Goal: Information Seeking & Learning: Learn about a topic

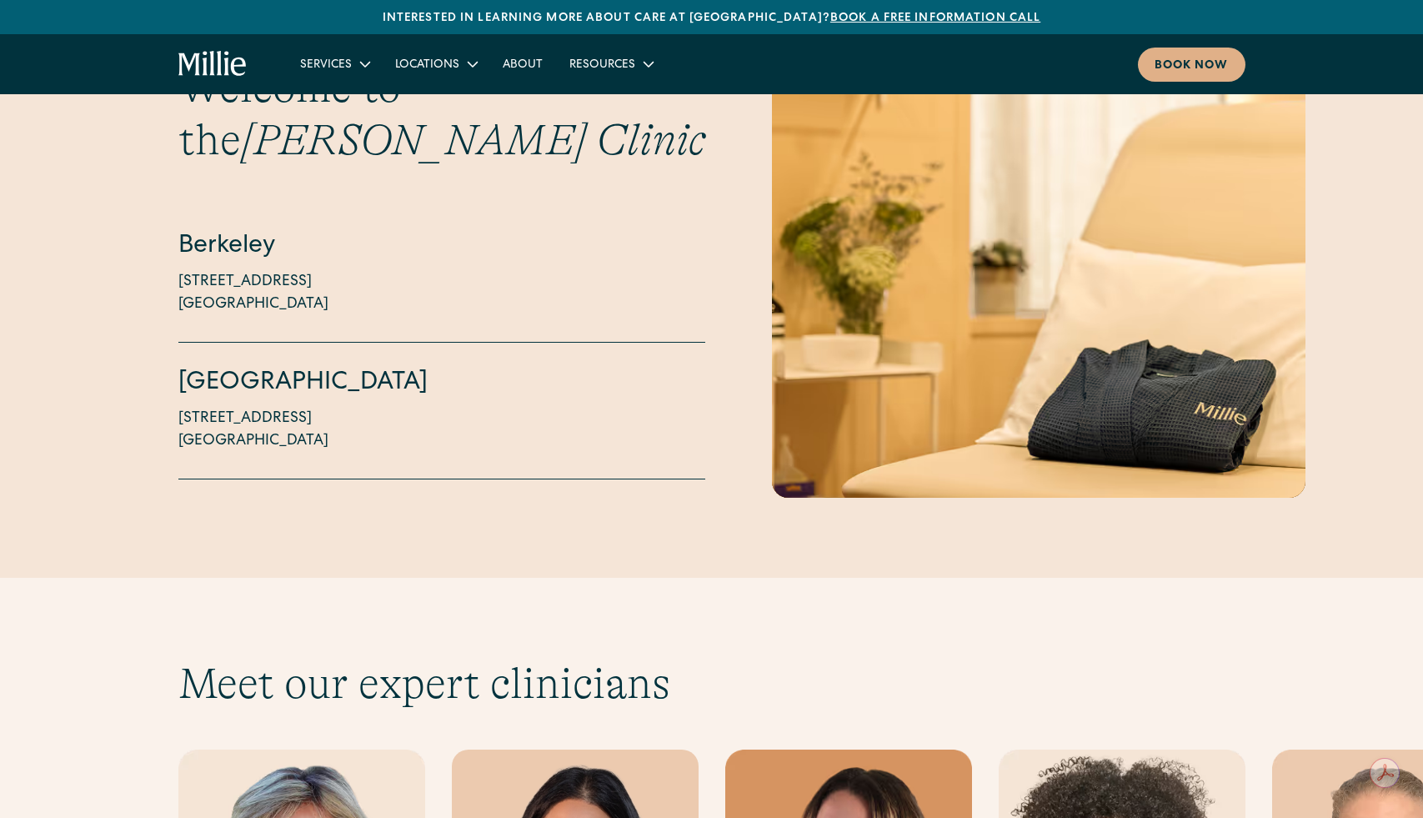
scroll to position [4952, 0]
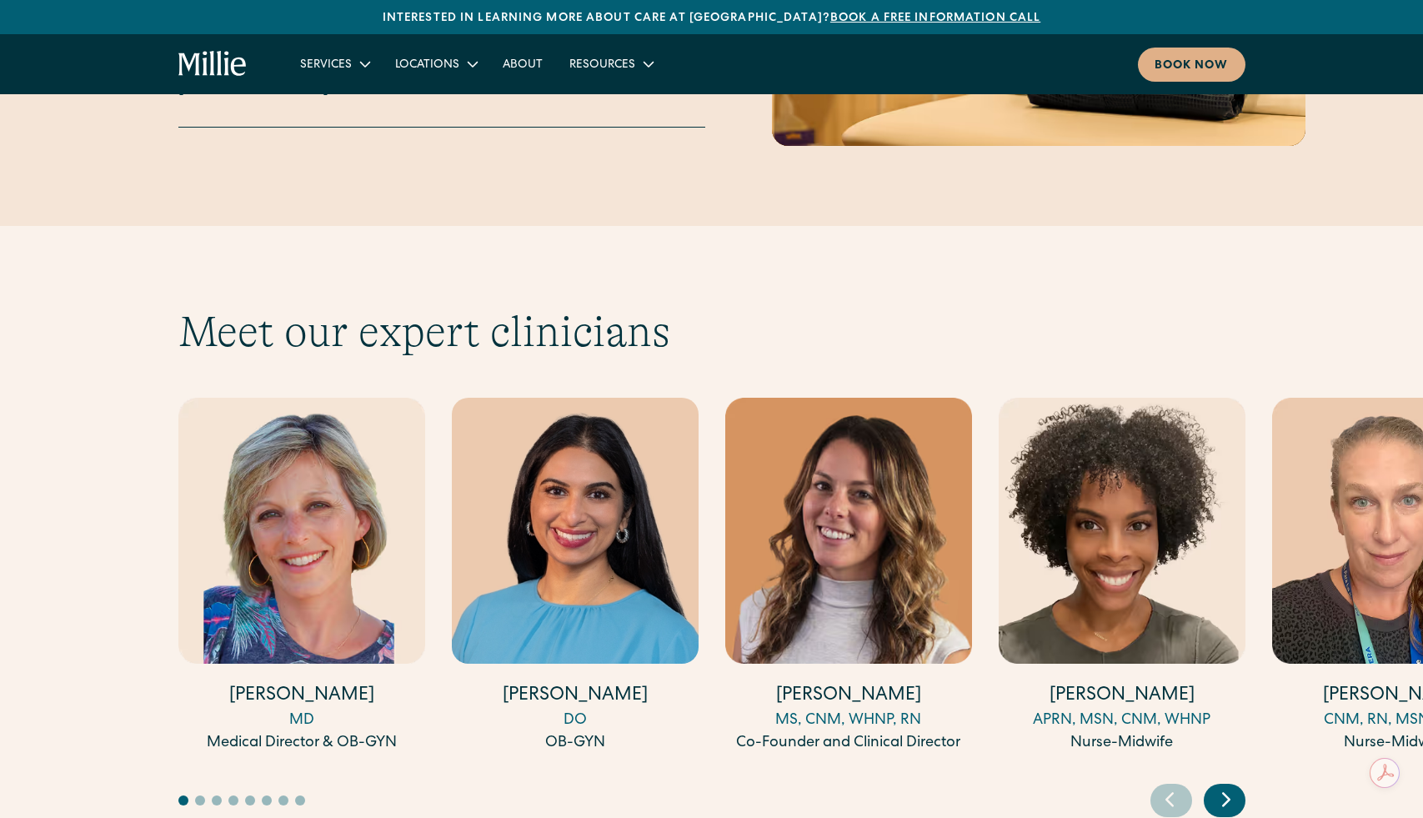
click at [524, 306] on h2 "Meet our expert clinicians" at bounding box center [711, 332] width 1067 height 52
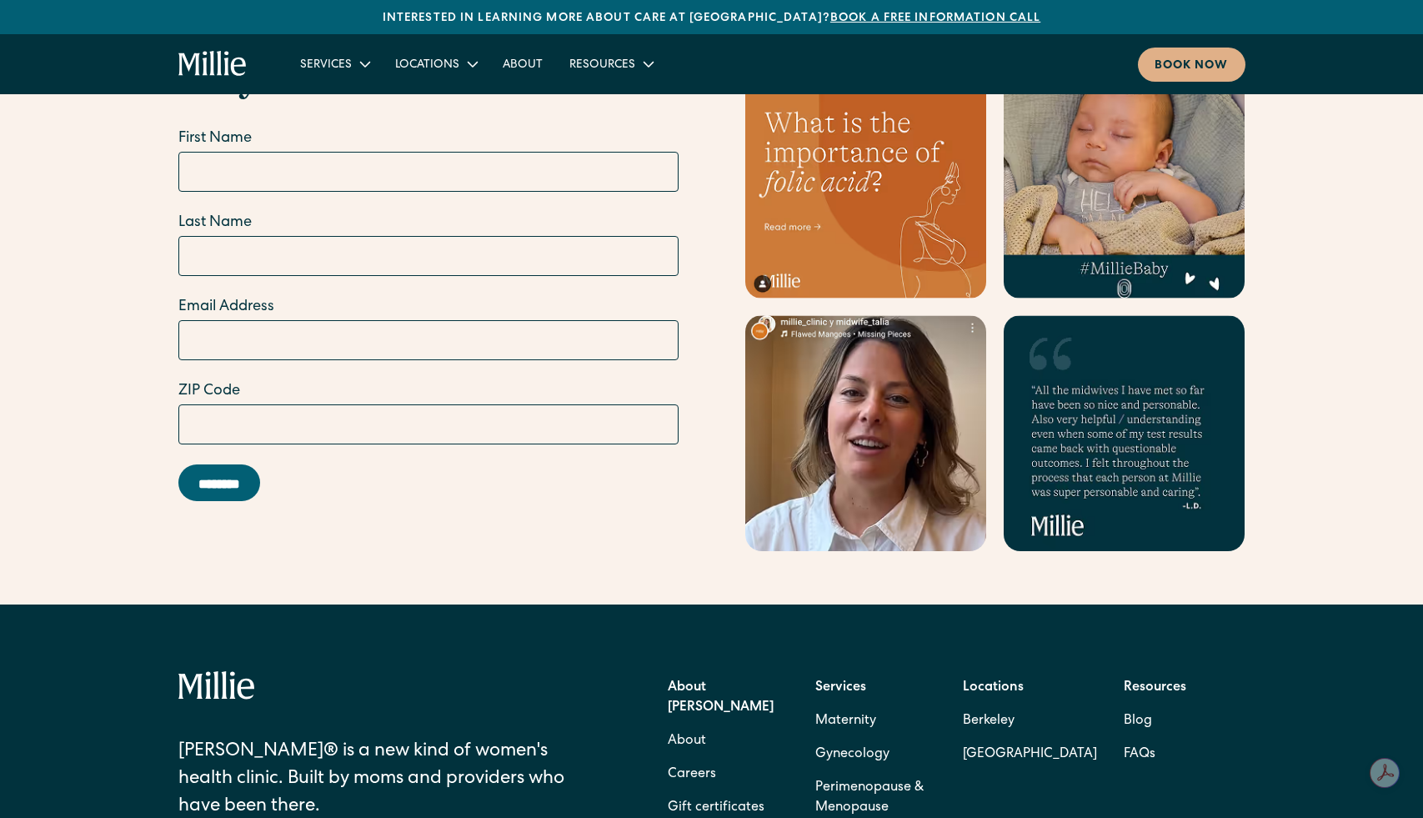
scroll to position [7294, 0]
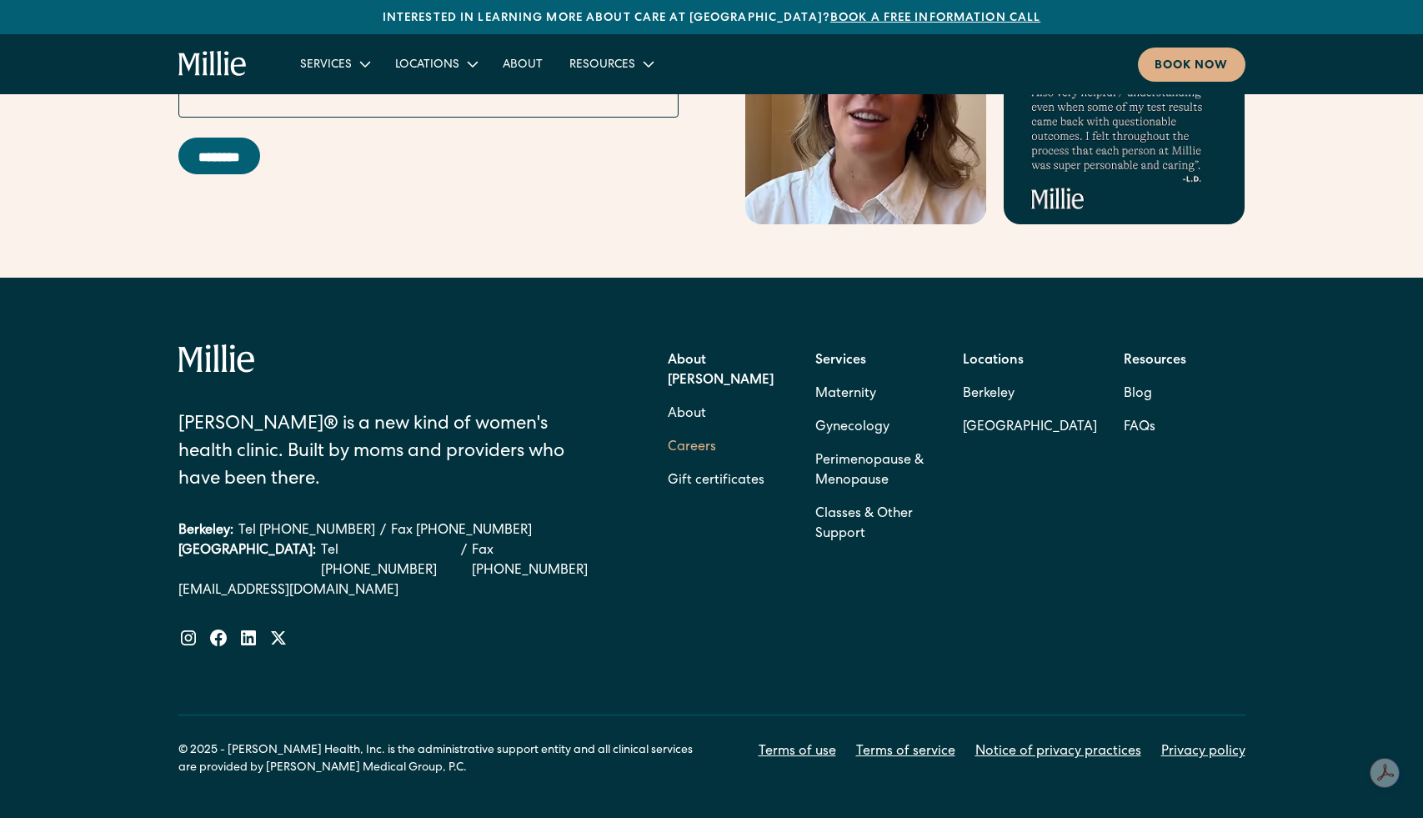
click at [689, 431] on link "Careers" at bounding box center [692, 447] width 48 height 33
click at [861, 411] on link "Gynecology" at bounding box center [852, 427] width 74 height 33
click at [871, 444] on link "Perimenopause & Menopause" at bounding box center [875, 470] width 121 height 53
click at [866, 498] on link "Classes & Other Support" at bounding box center [875, 524] width 121 height 53
click at [998, 378] on link "Berkeley" at bounding box center [1030, 394] width 134 height 33
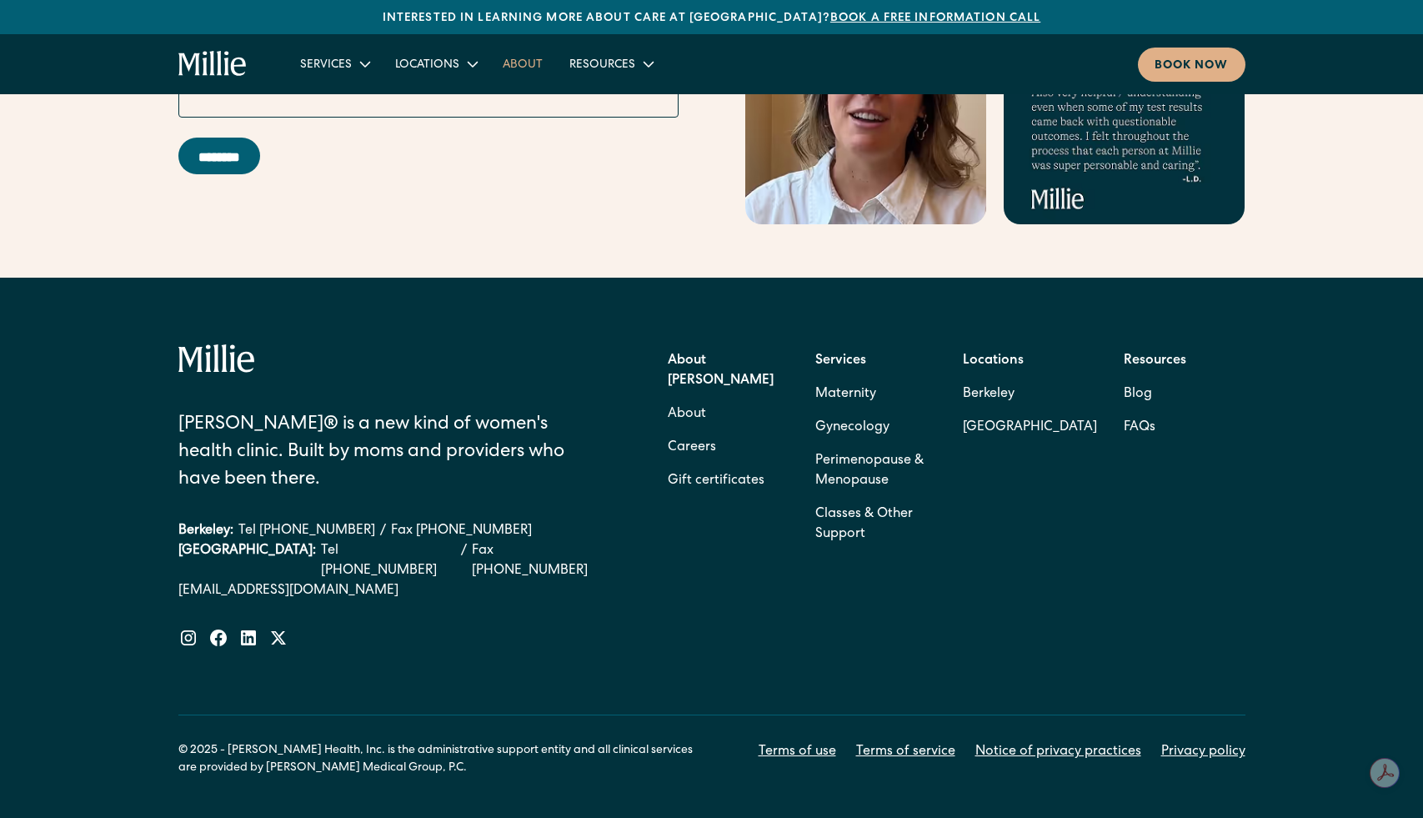
click at [527, 65] on link "About" at bounding box center [522, 64] width 67 height 28
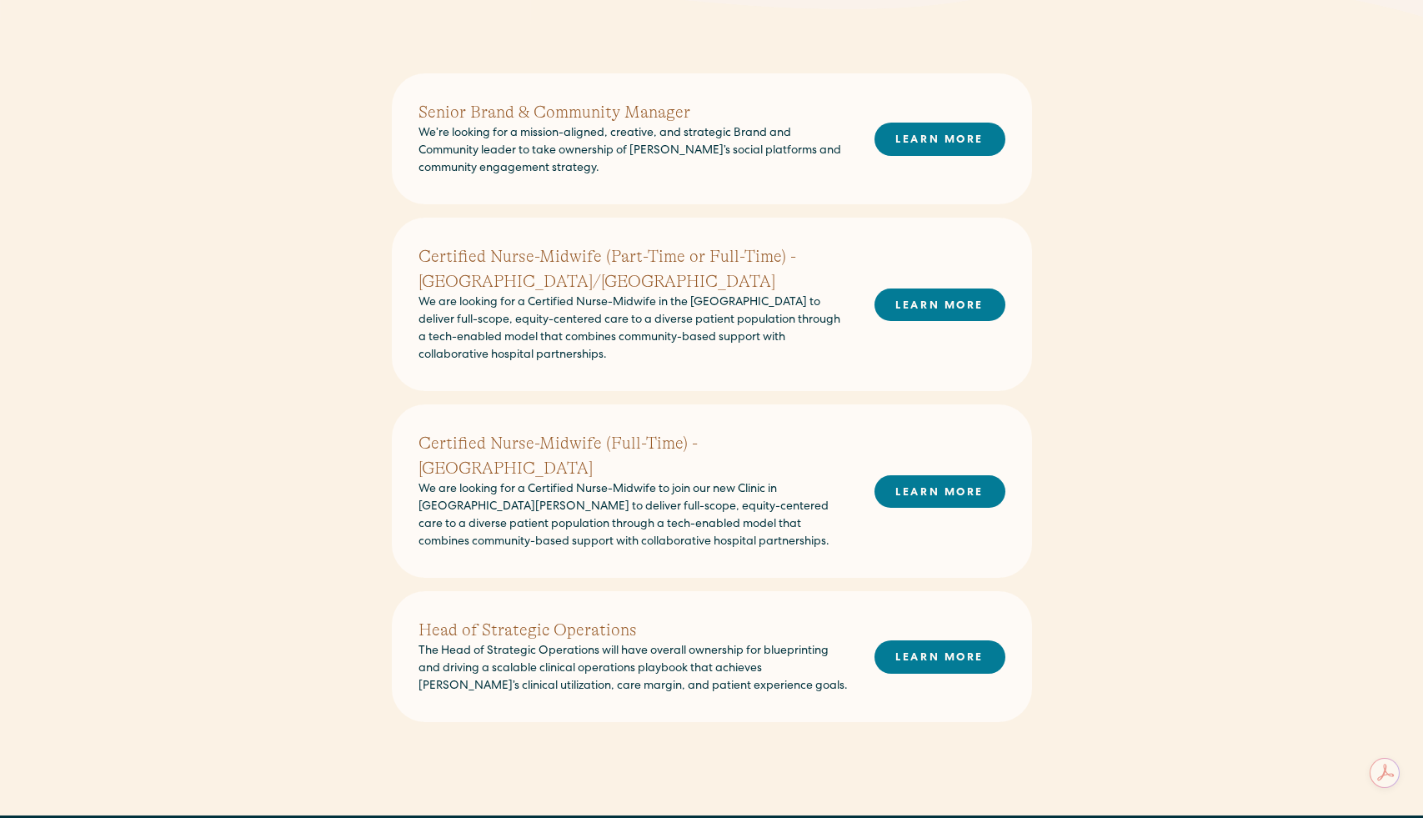
scroll to position [501, 0]
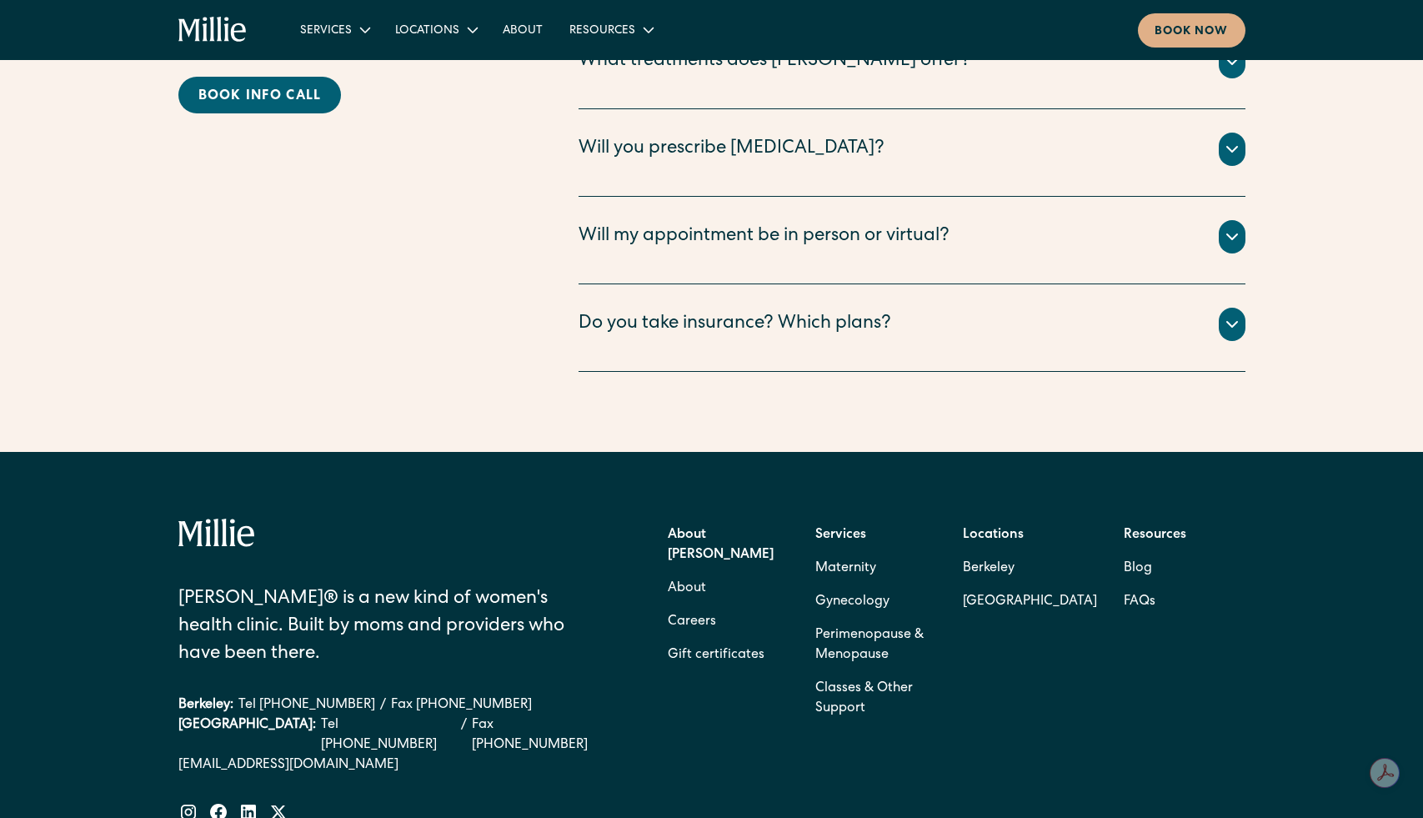
scroll to position [4900, 0]
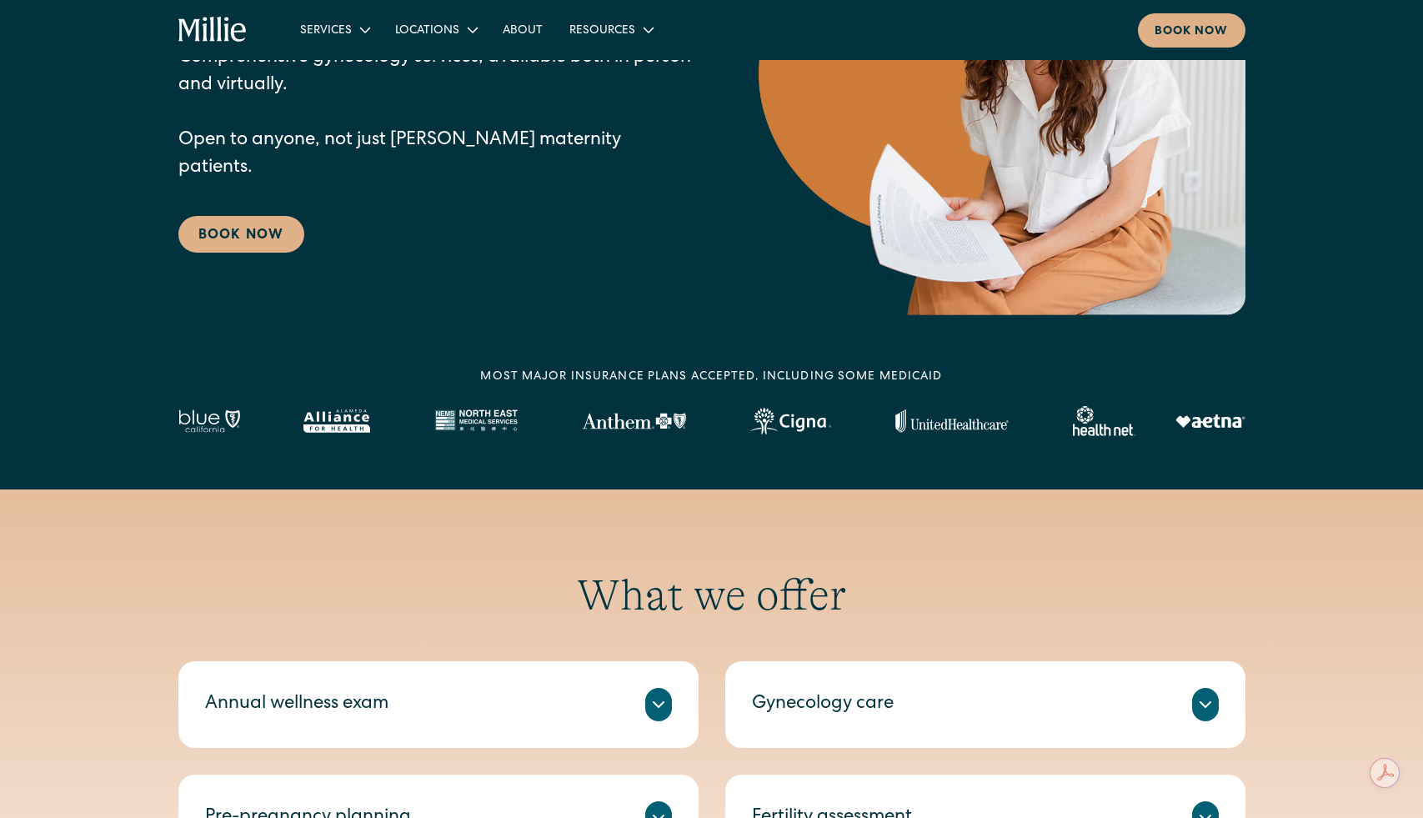
scroll to position [542, 0]
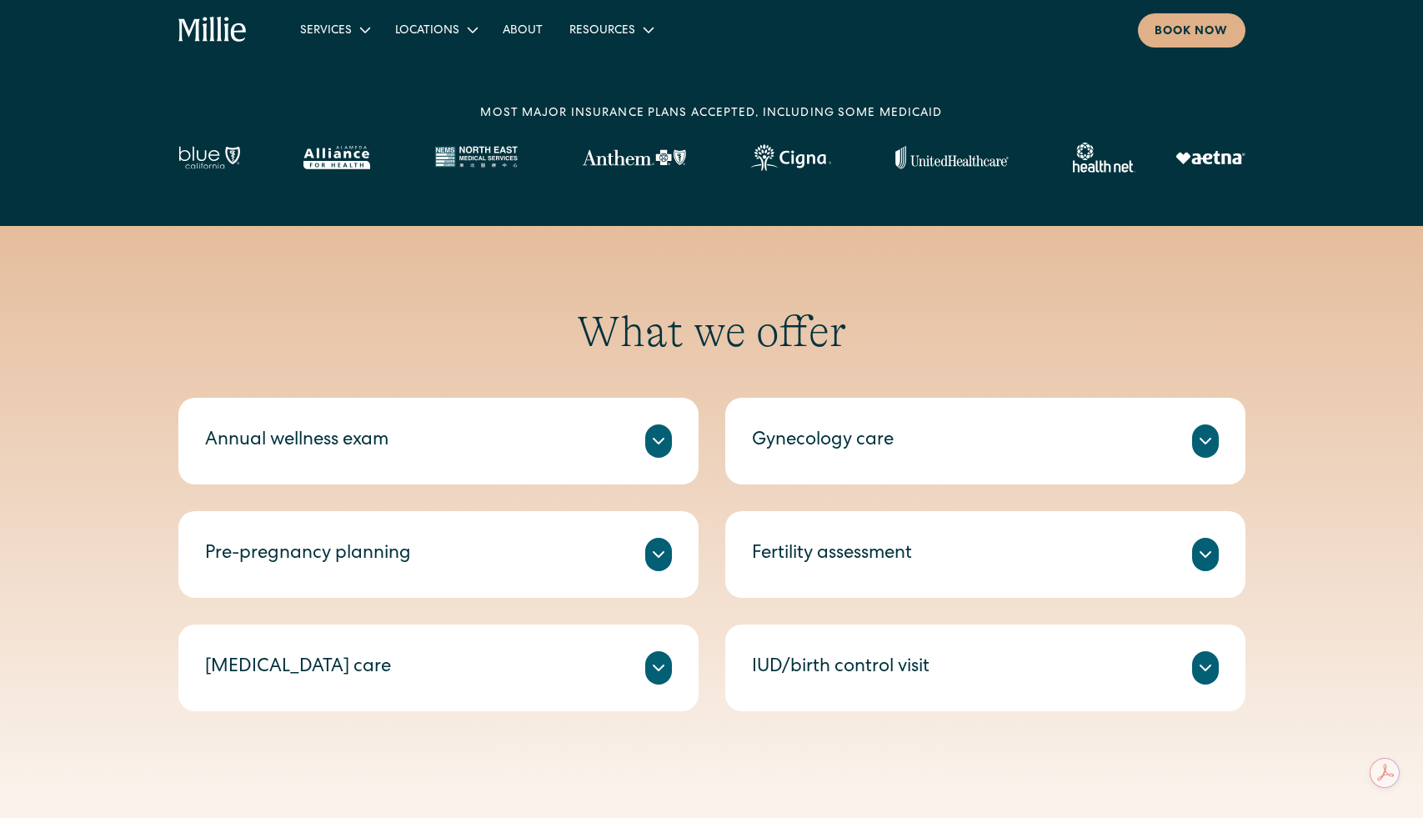
click at [713, 500] on div "Annual wellness exam A check-in on your health, including routine tests and scr…" at bounding box center [711, 555] width 1067 height 314
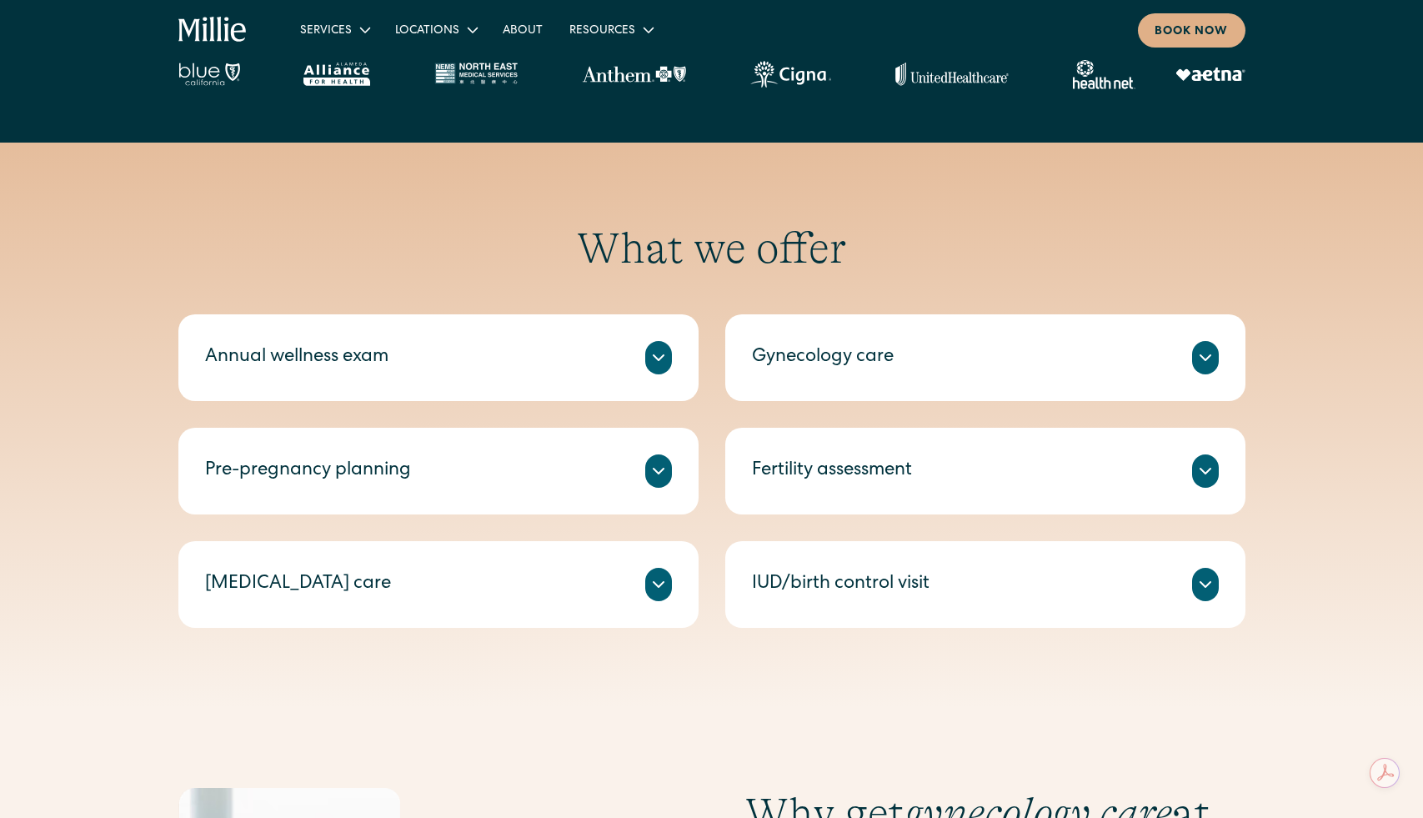
scroll to position [630, 0]
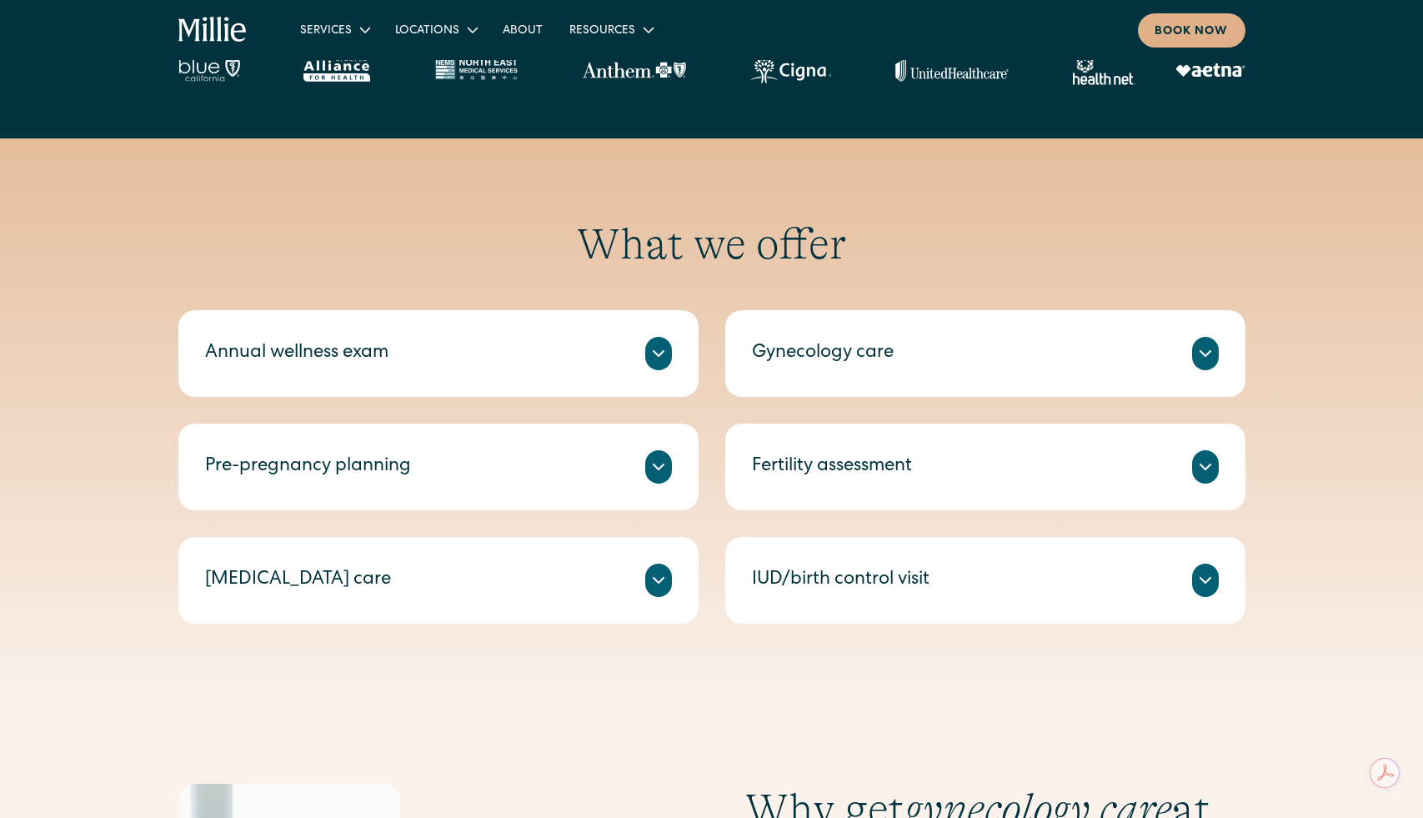
click at [650, 473] on icon at bounding box center [659, 467] width 20 height 20
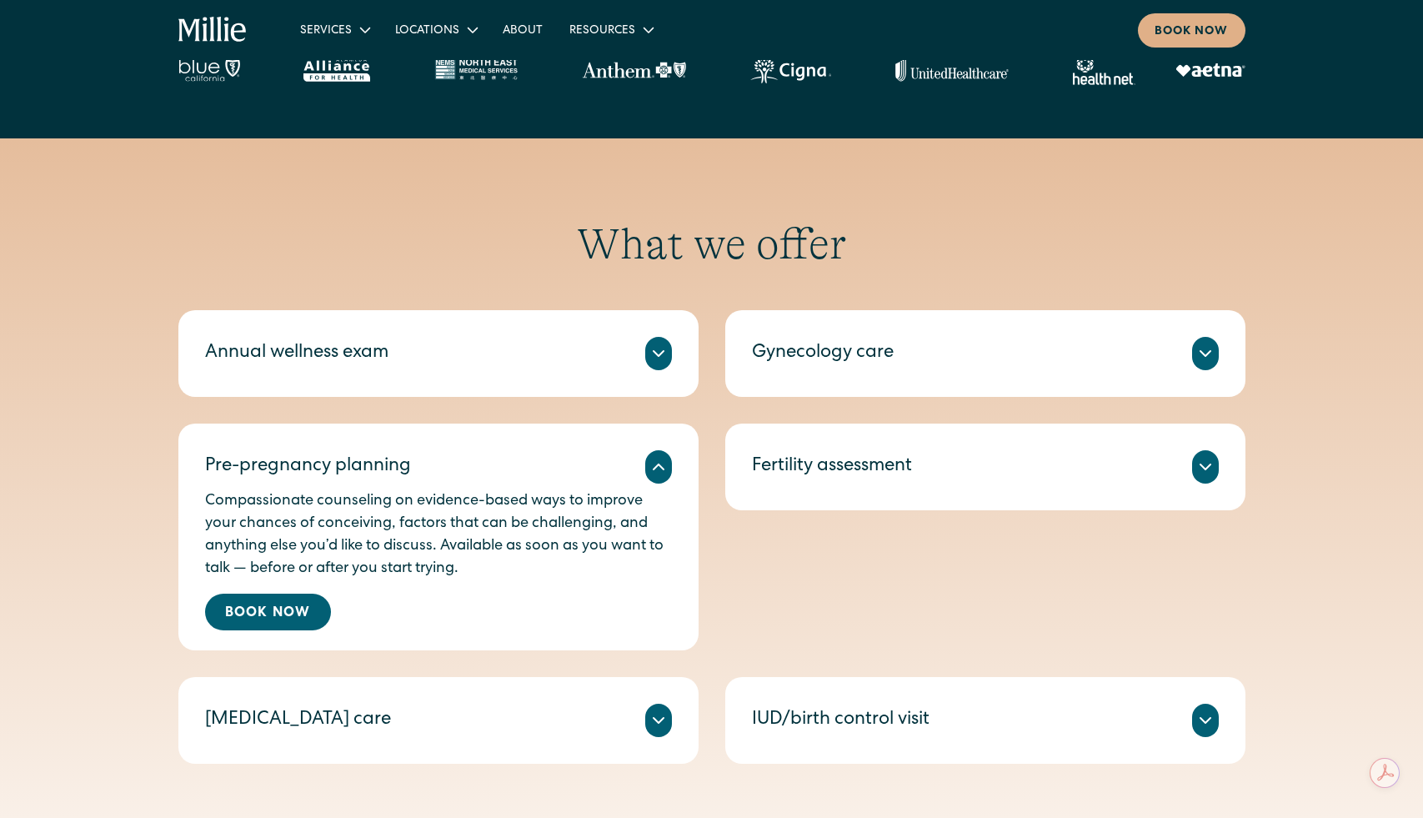
click at [656, 468] on icon at bounding box center [659, 467] width 20 height 20
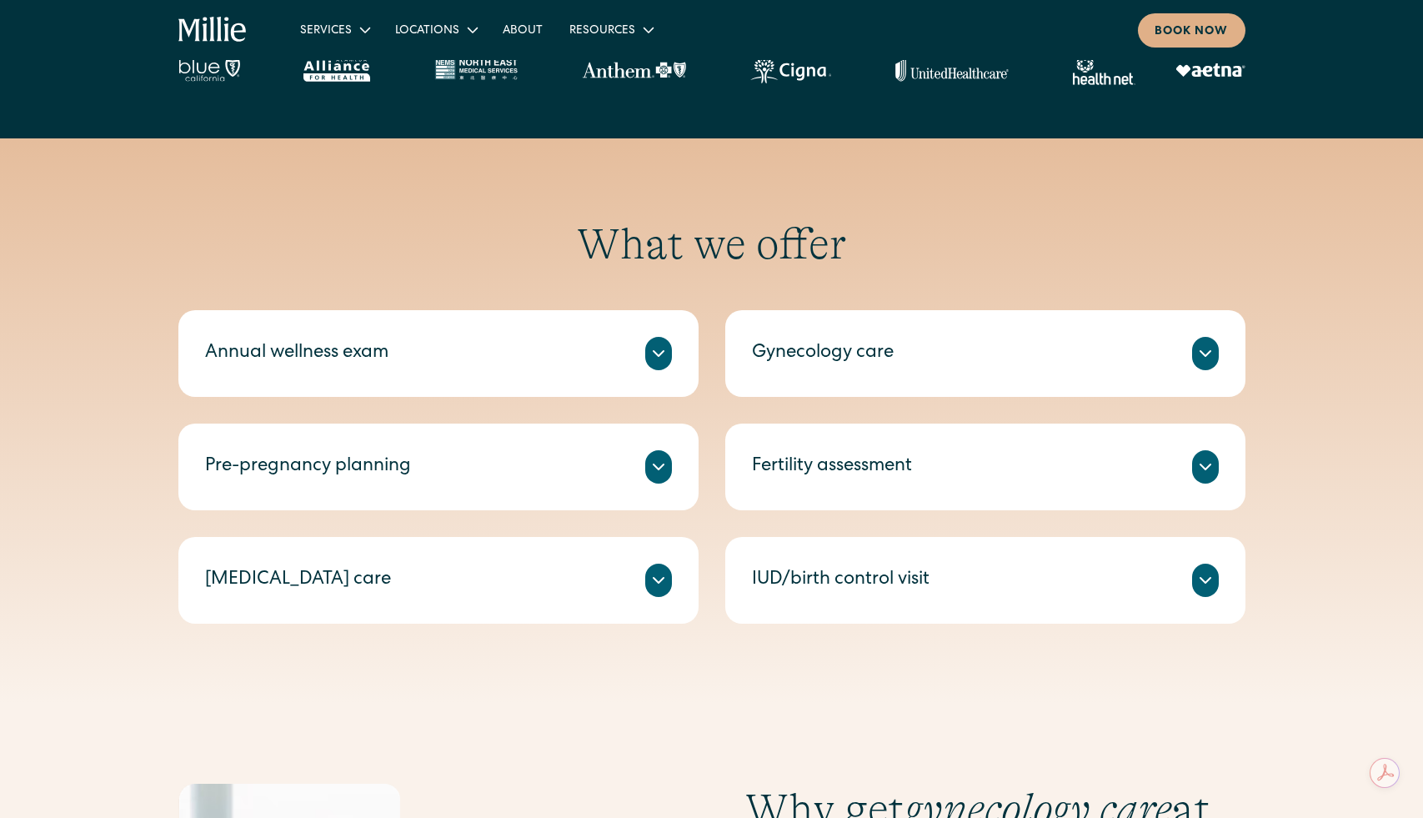
click at [714, 528] on div "Annual wellness exam A check-in on your health, including routine tests and scr…" at bounding box center [711, 467] width 1067 height 314
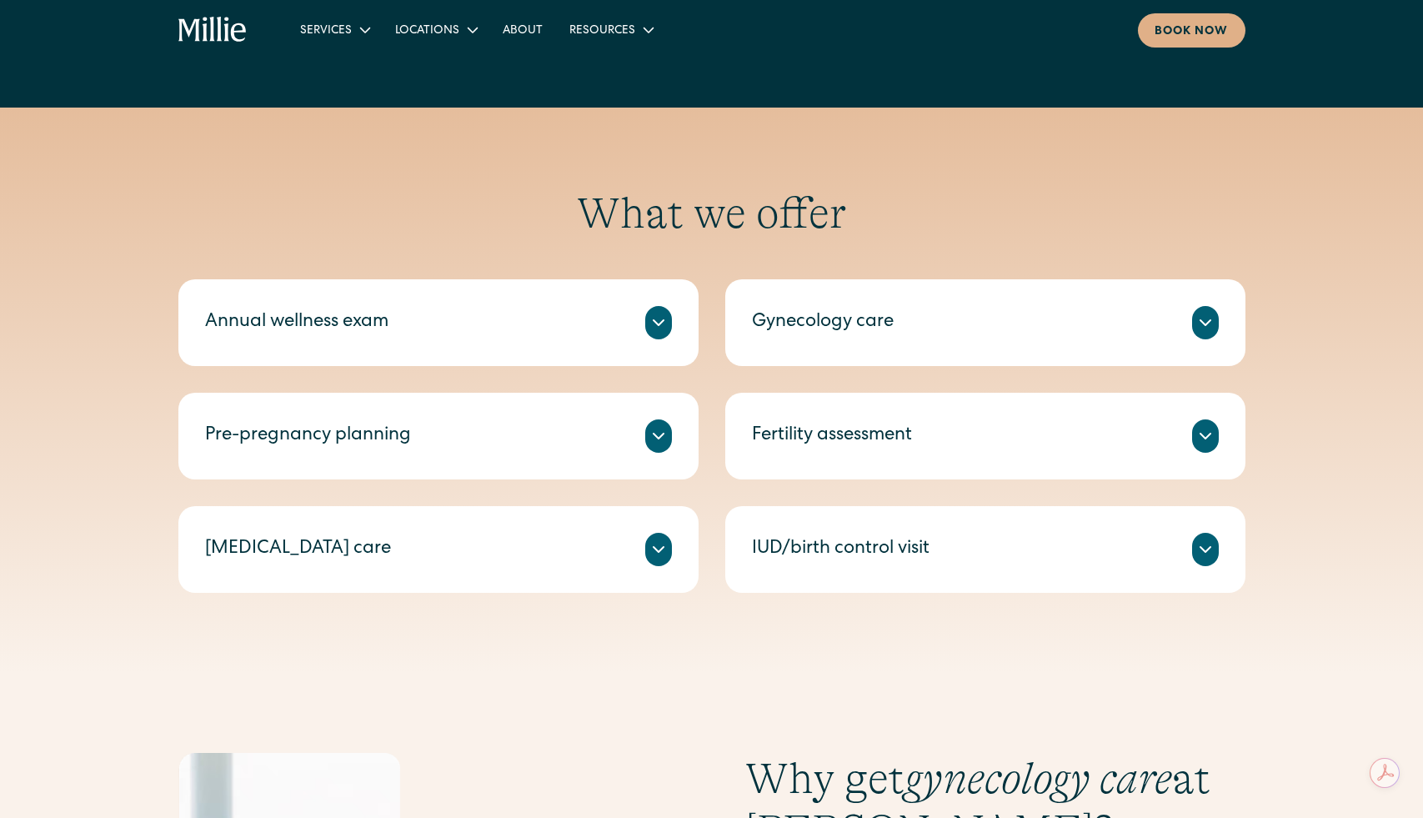
scroll to position [661, 0]
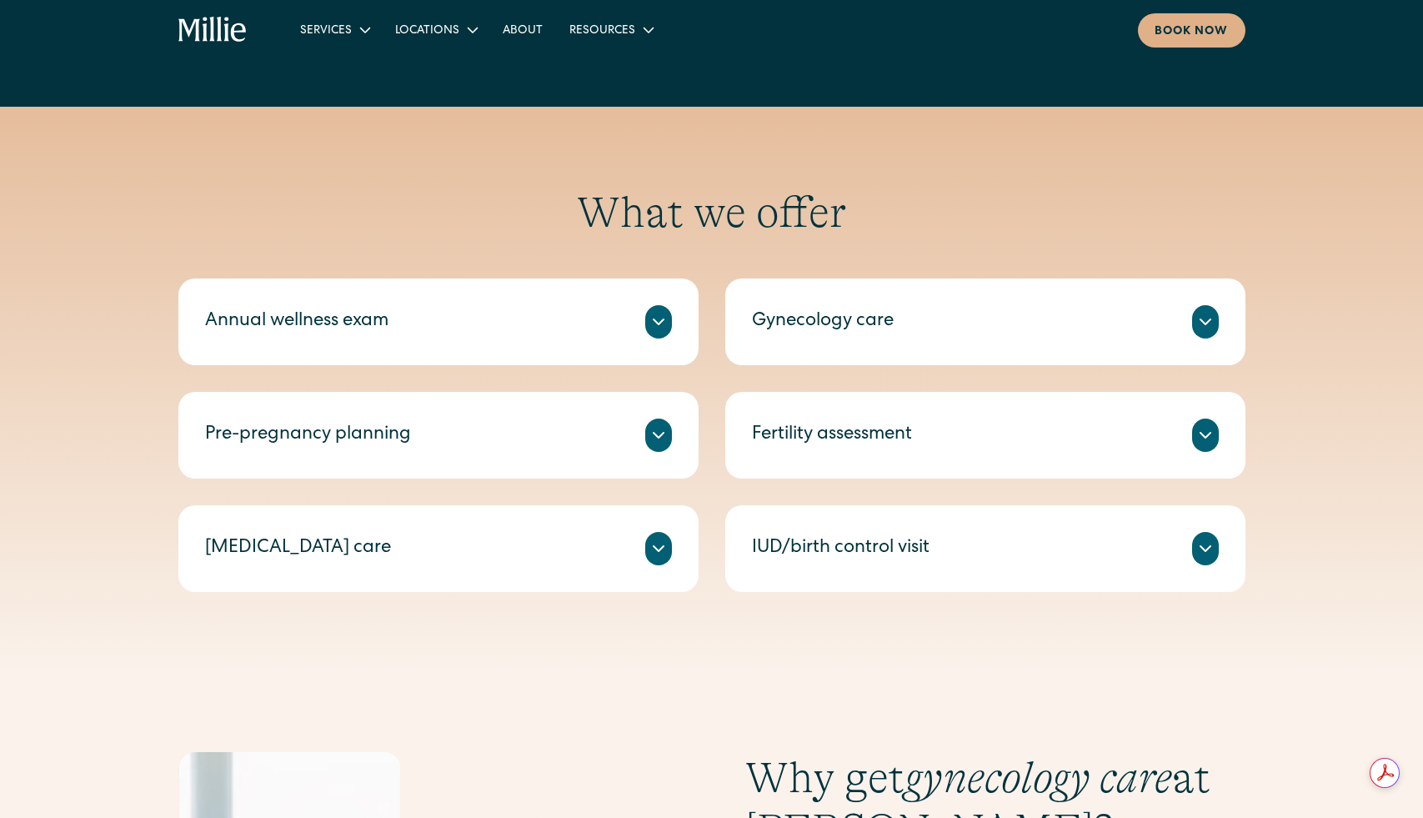
click at [1208, 319] on icon at bounding box center [1206, 322] width 20 height 20
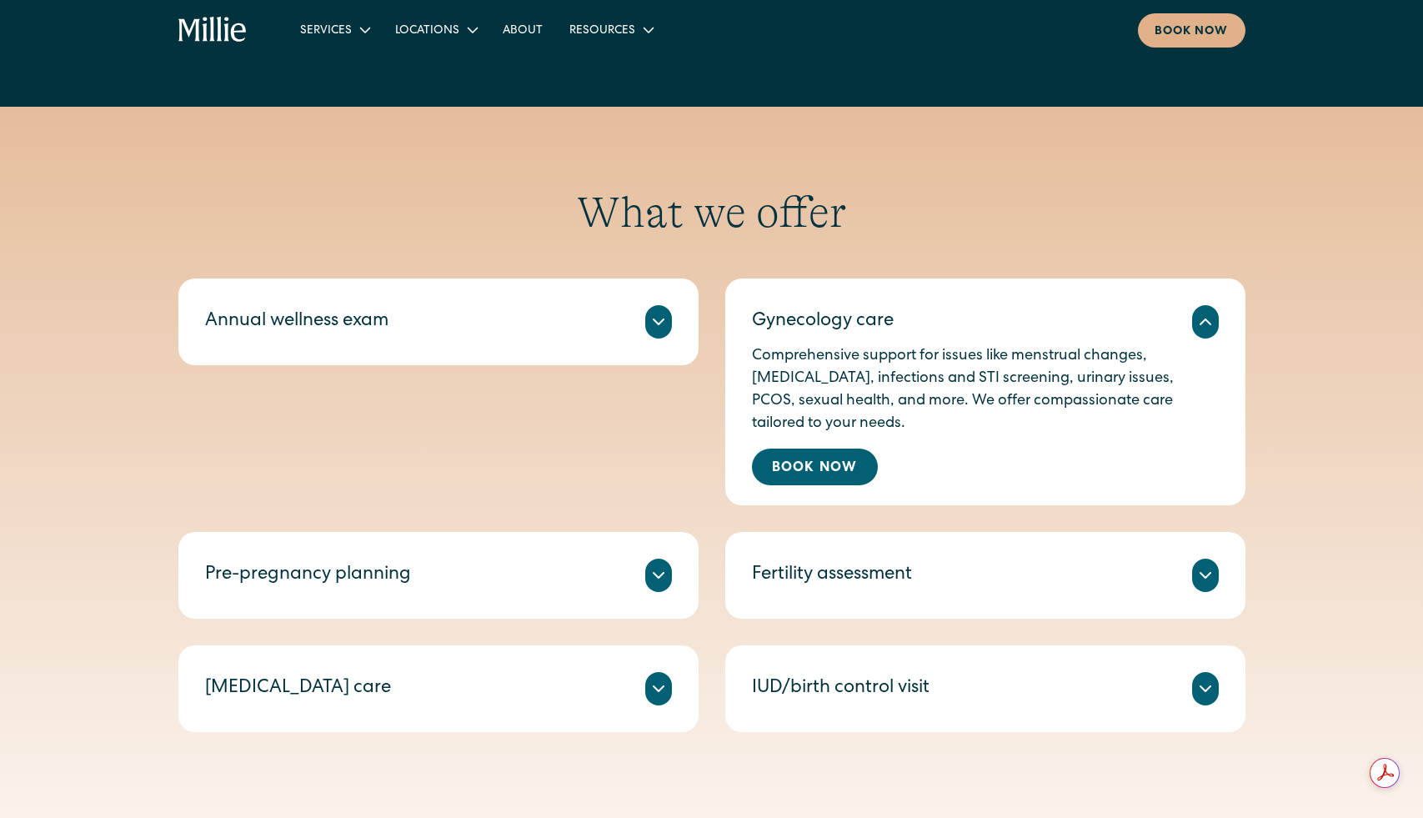
click at [1208, 319] on icon at bounding box center [1206, 322] width 20 height 20
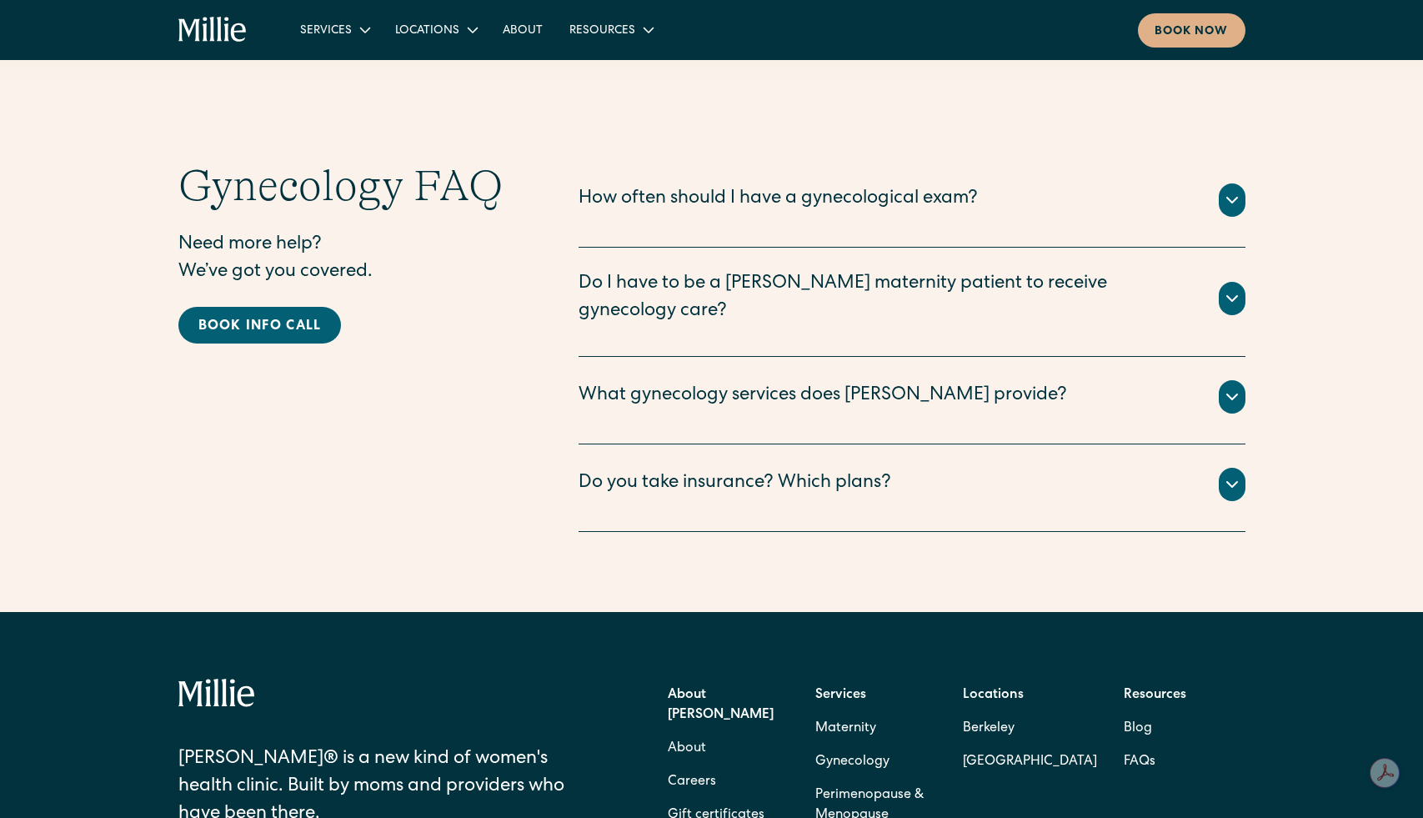
scroll to position [2998, 0]
click at [1224, 199] on icon at bounding box center [1232, 201] width 20 height 20
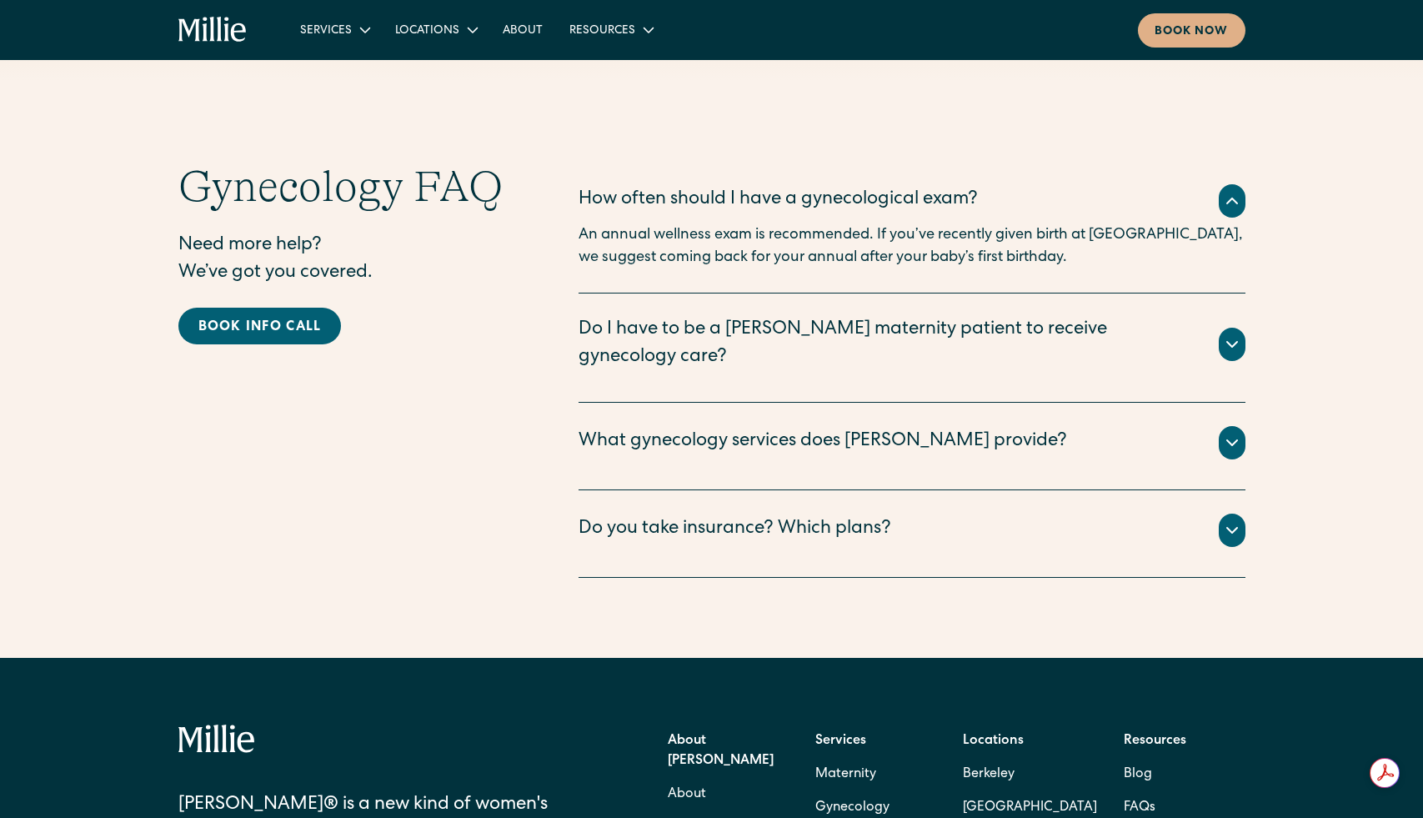
click at [1224, 199] on icon at bounding box center [1232, 201] width 20 height 20
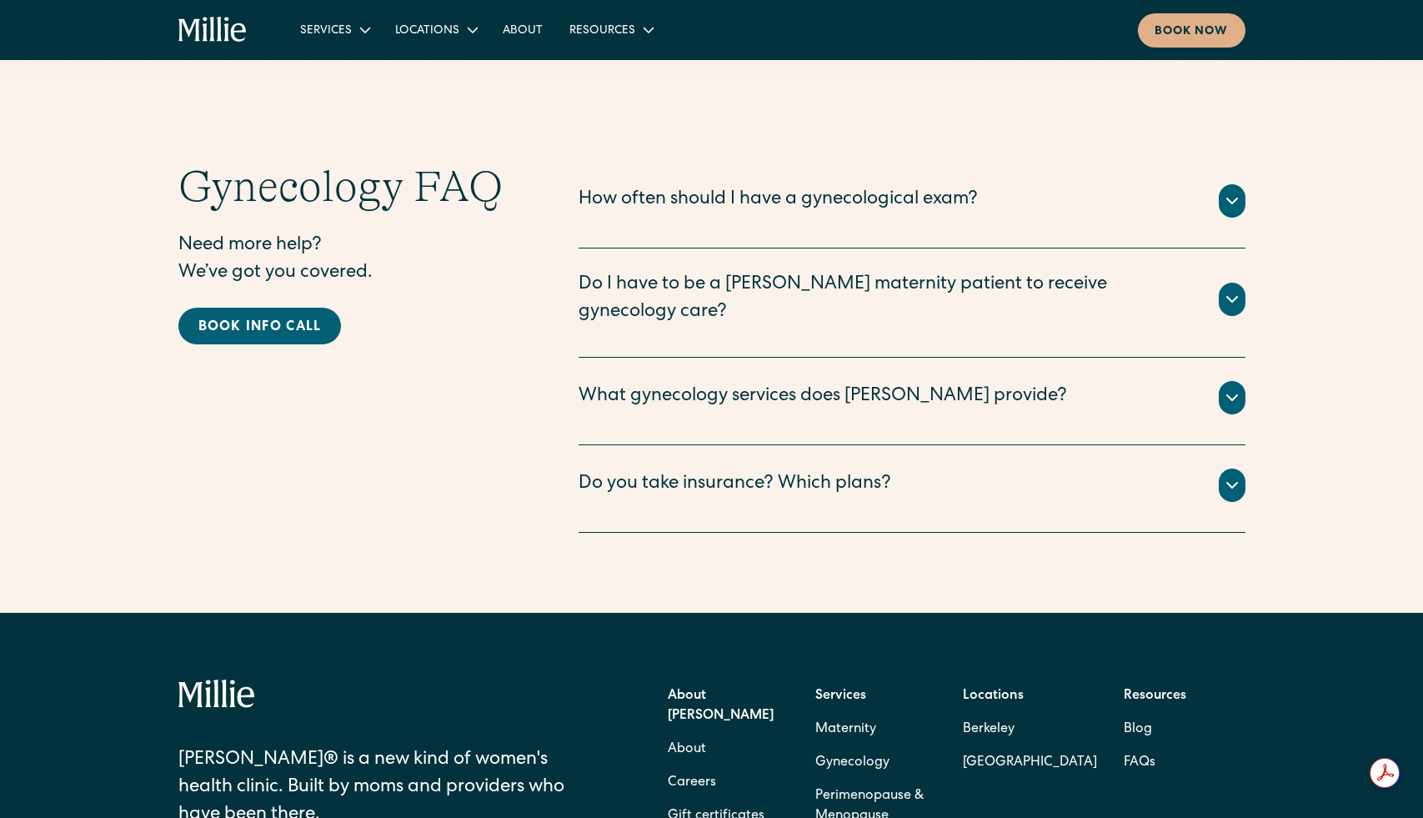
click at [1232, 294] on icon at bounding box center [1232, 299] width 20 height 20
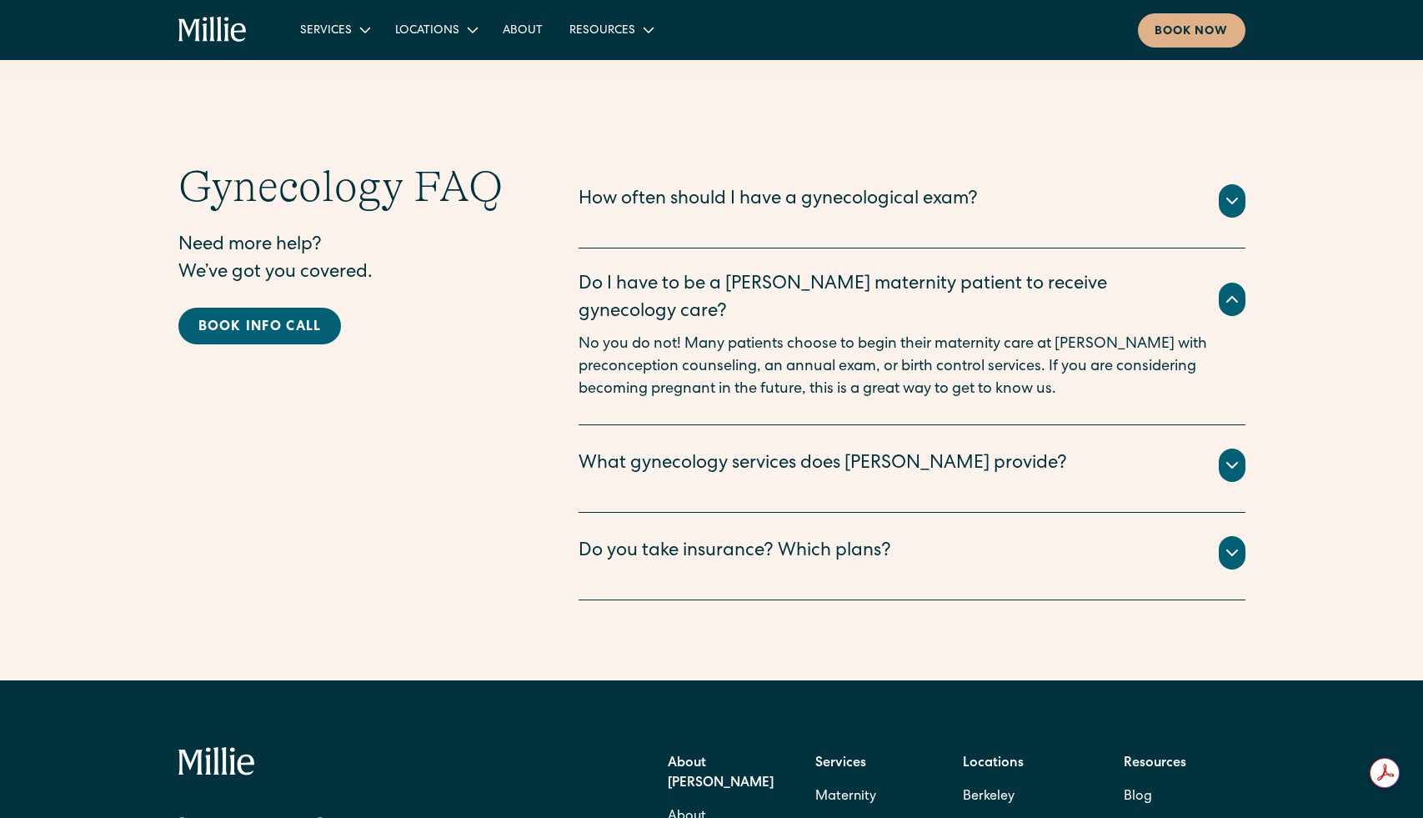
click at [1232, 294] on icon at bounding box center [1232, 299] width 20 height 20
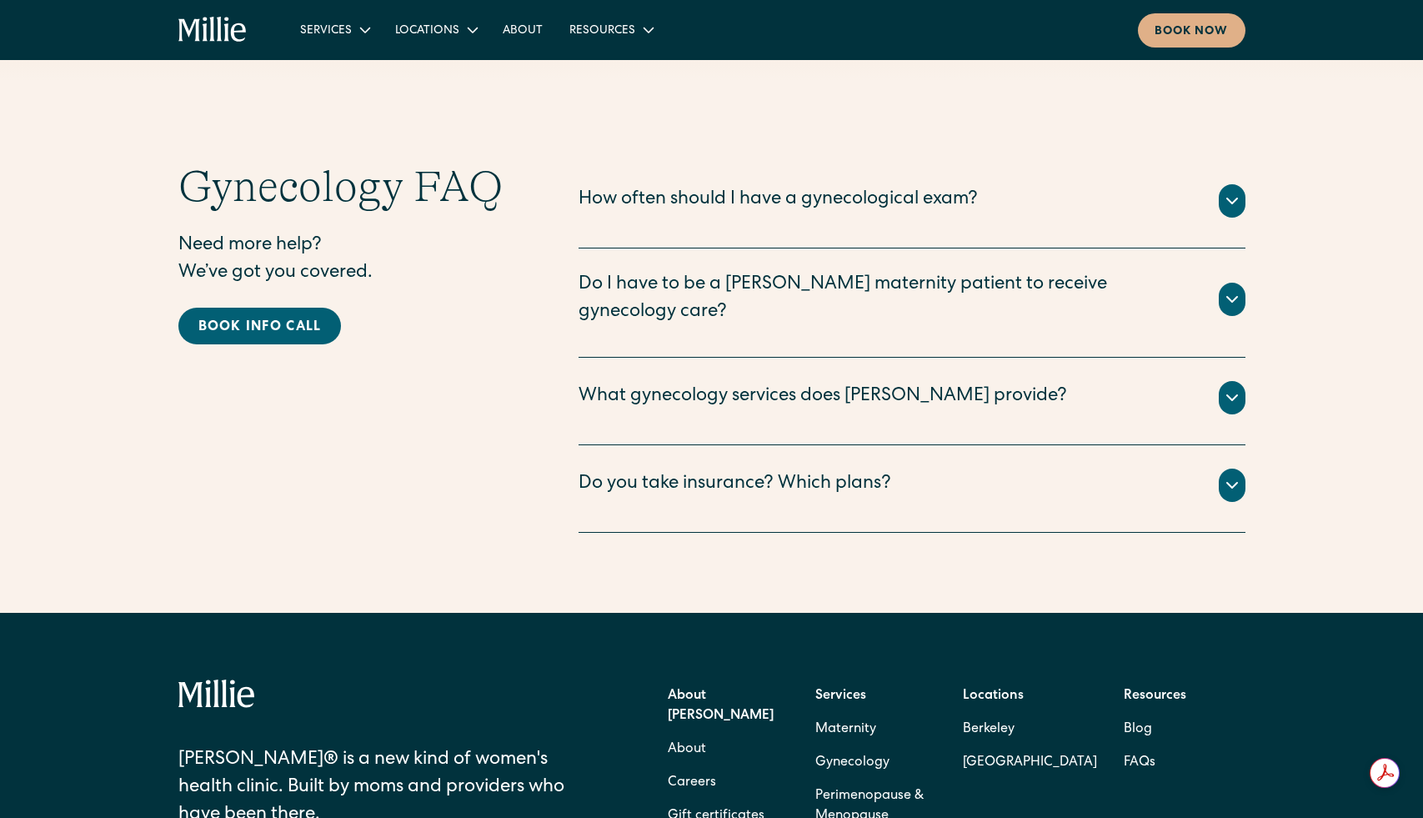
click at [1237, 388] on icon at bounding box center [1232, 398] width 20 height 20
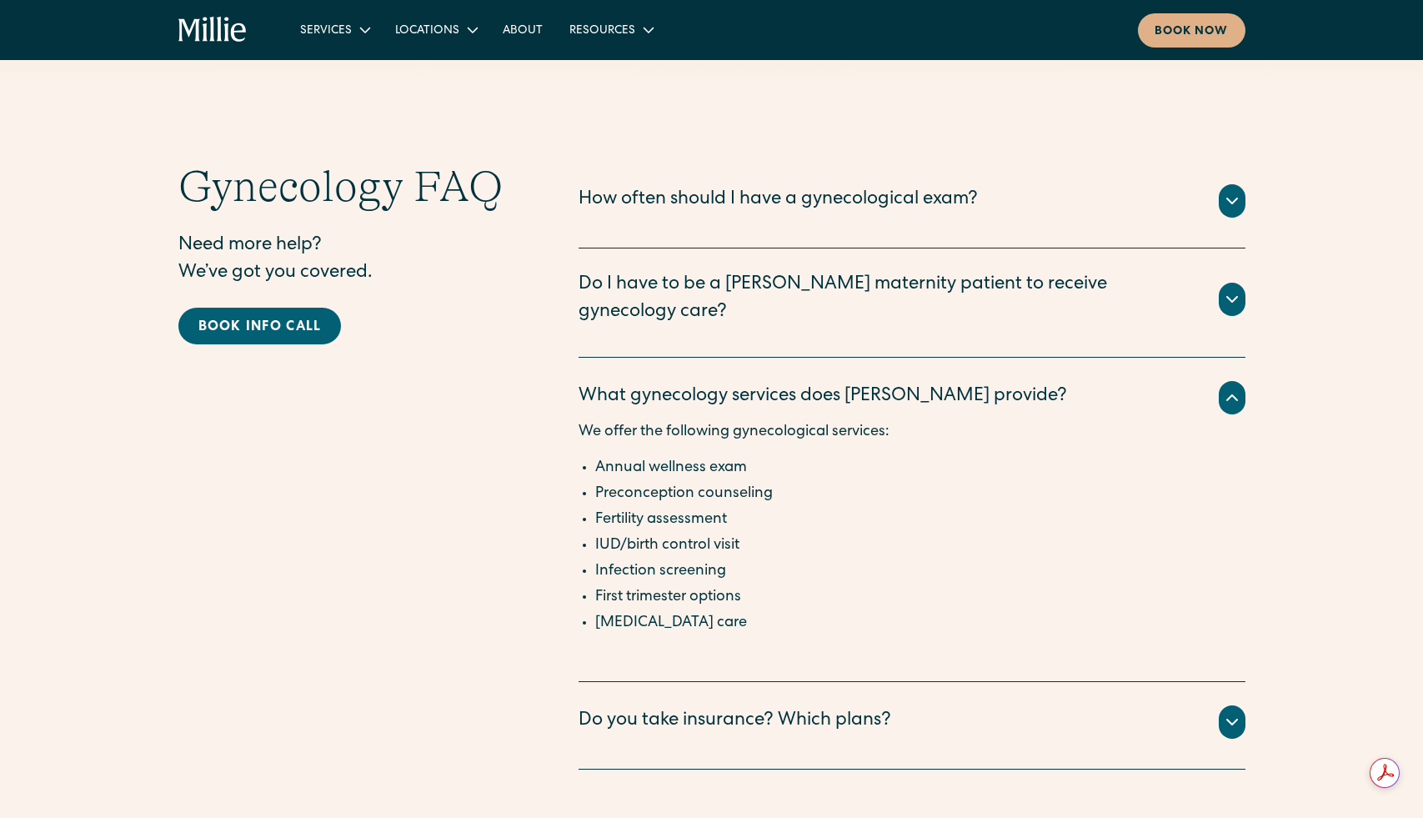
click at [1237, 388] on icon at bounding box center [1232, 398] width 20 height 20
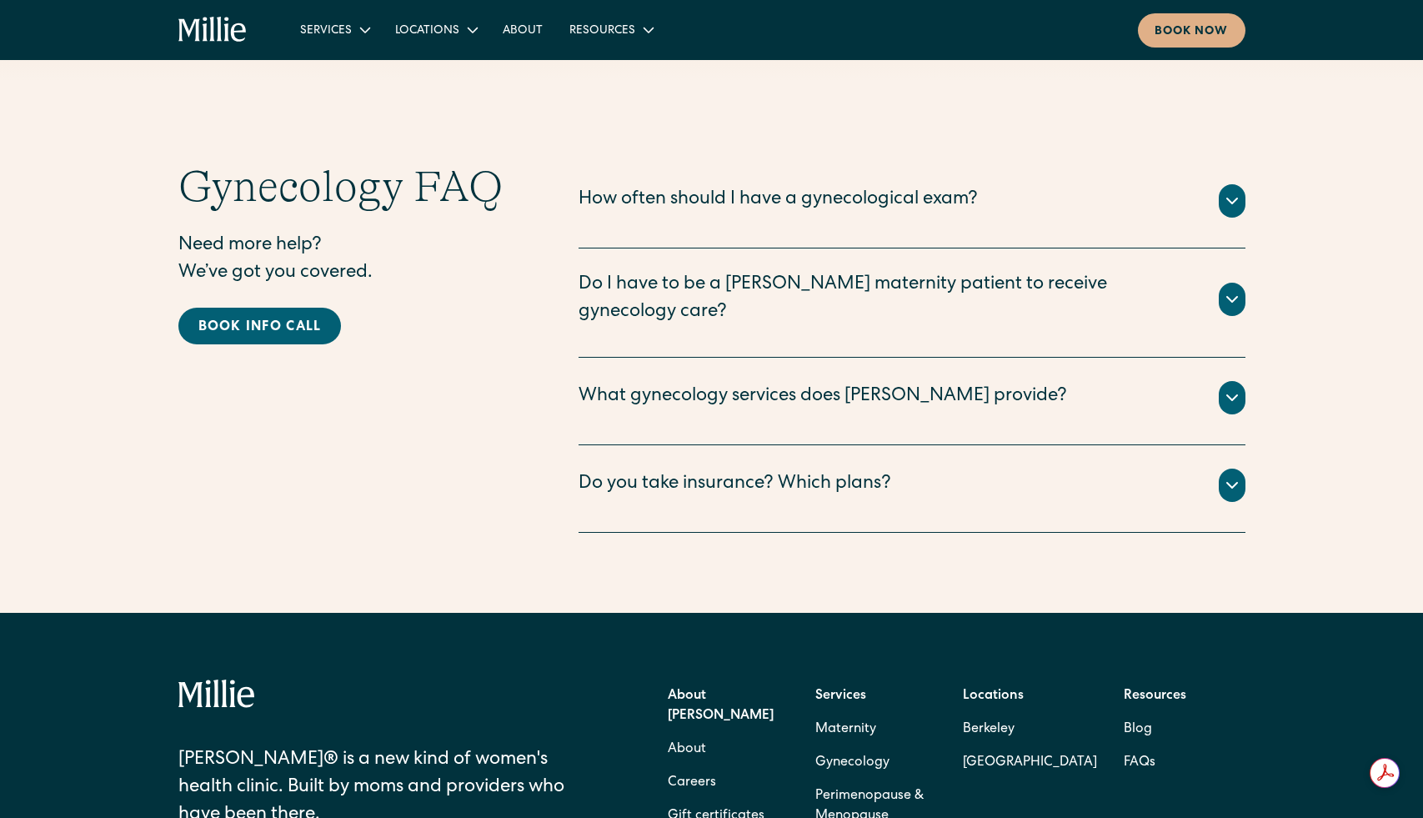
click at [1239, 475] on icon at bounding box center [1232, 485] width 20 height 20
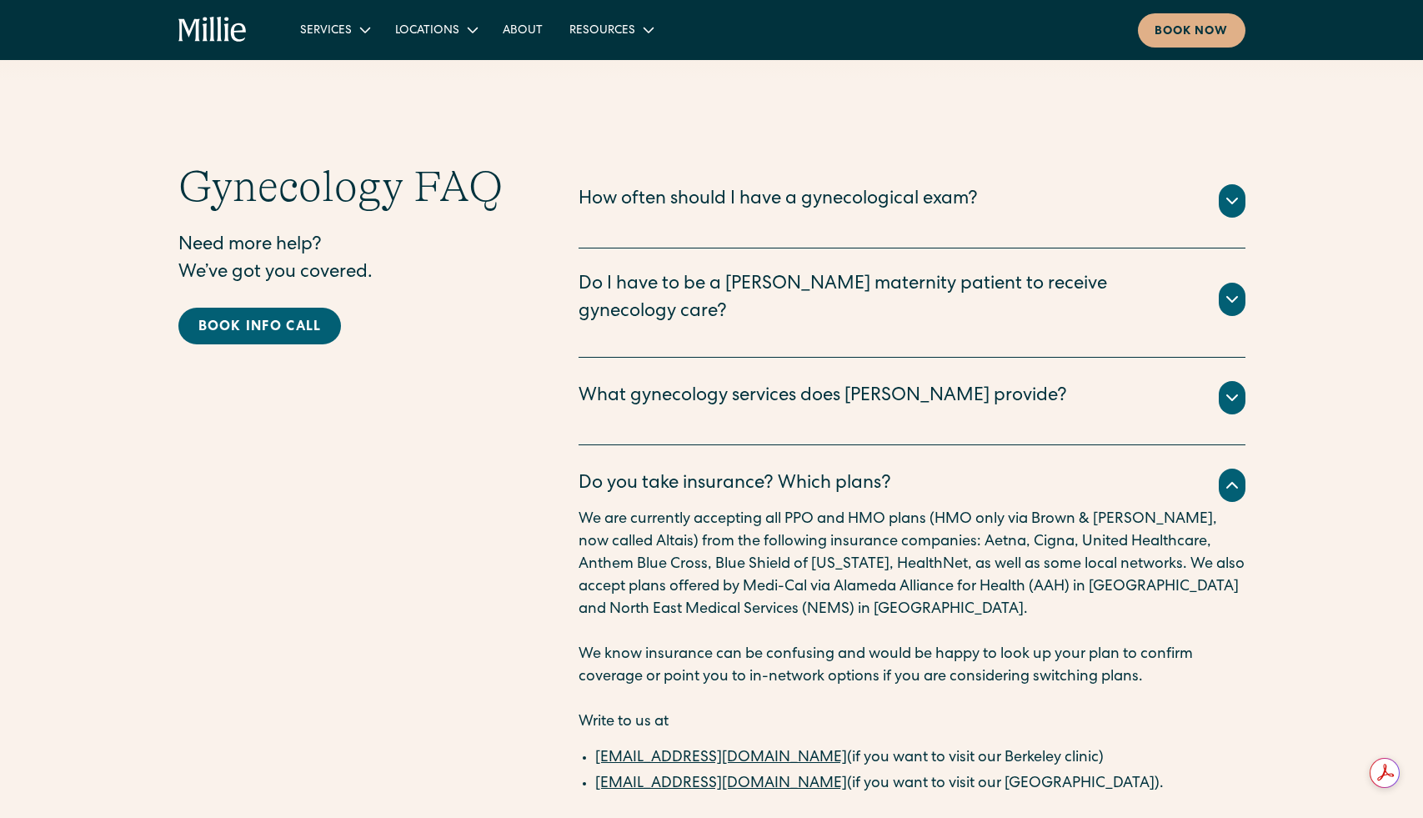
click at [1239, 475] on icon at bounding box center [1232, 485] width 20 height 20
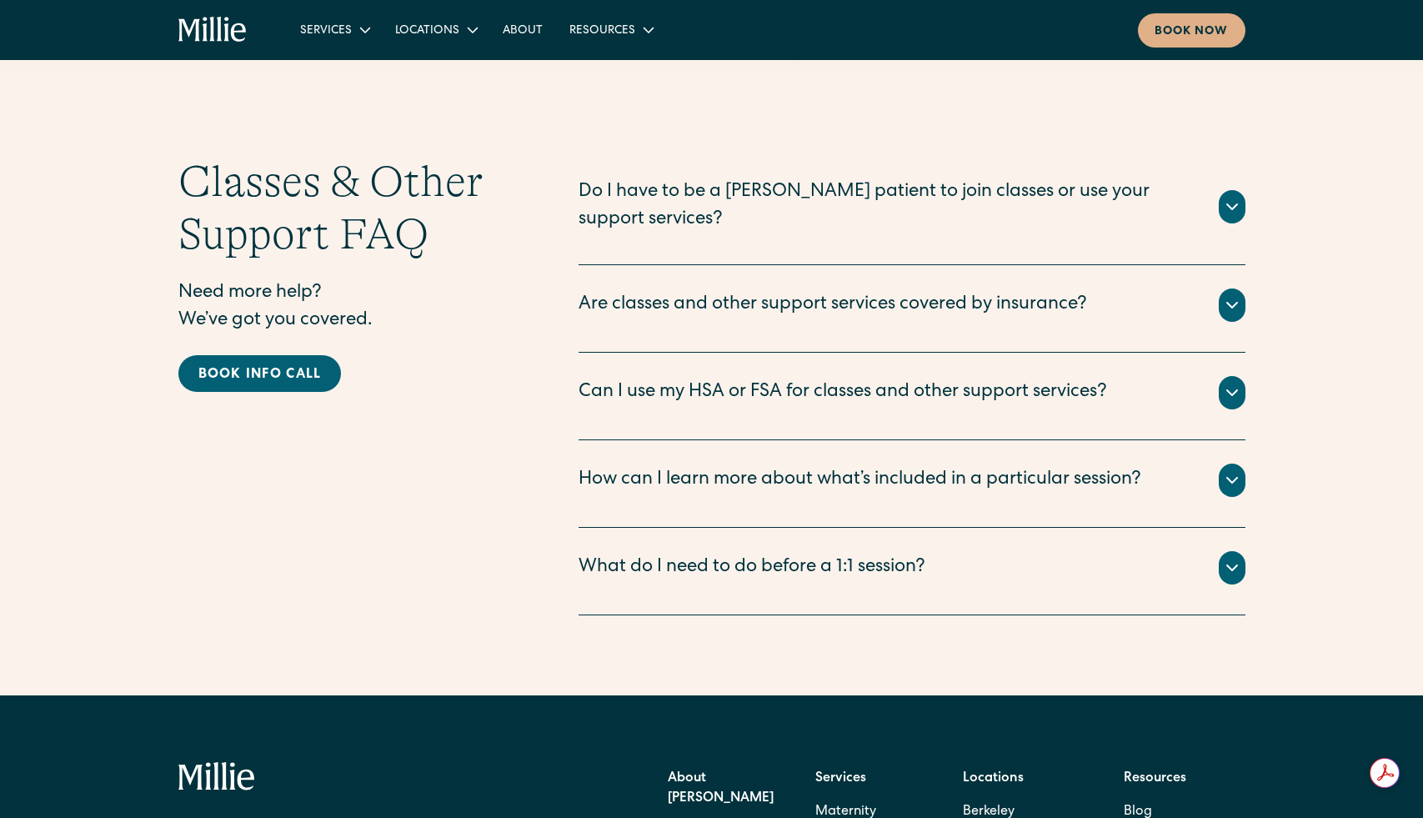
scroll to position [2241, 0]
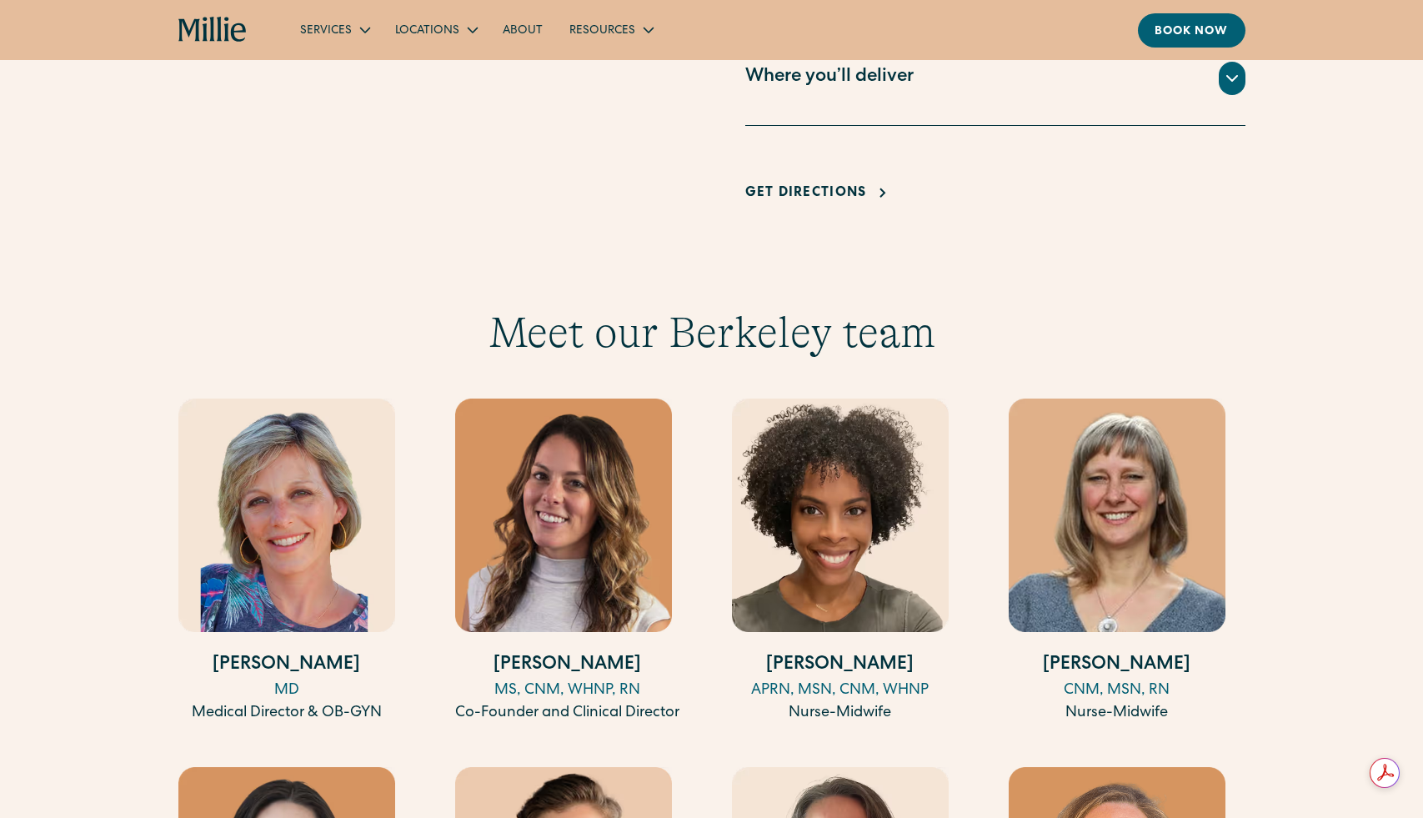
scroll to position [1359, 0]
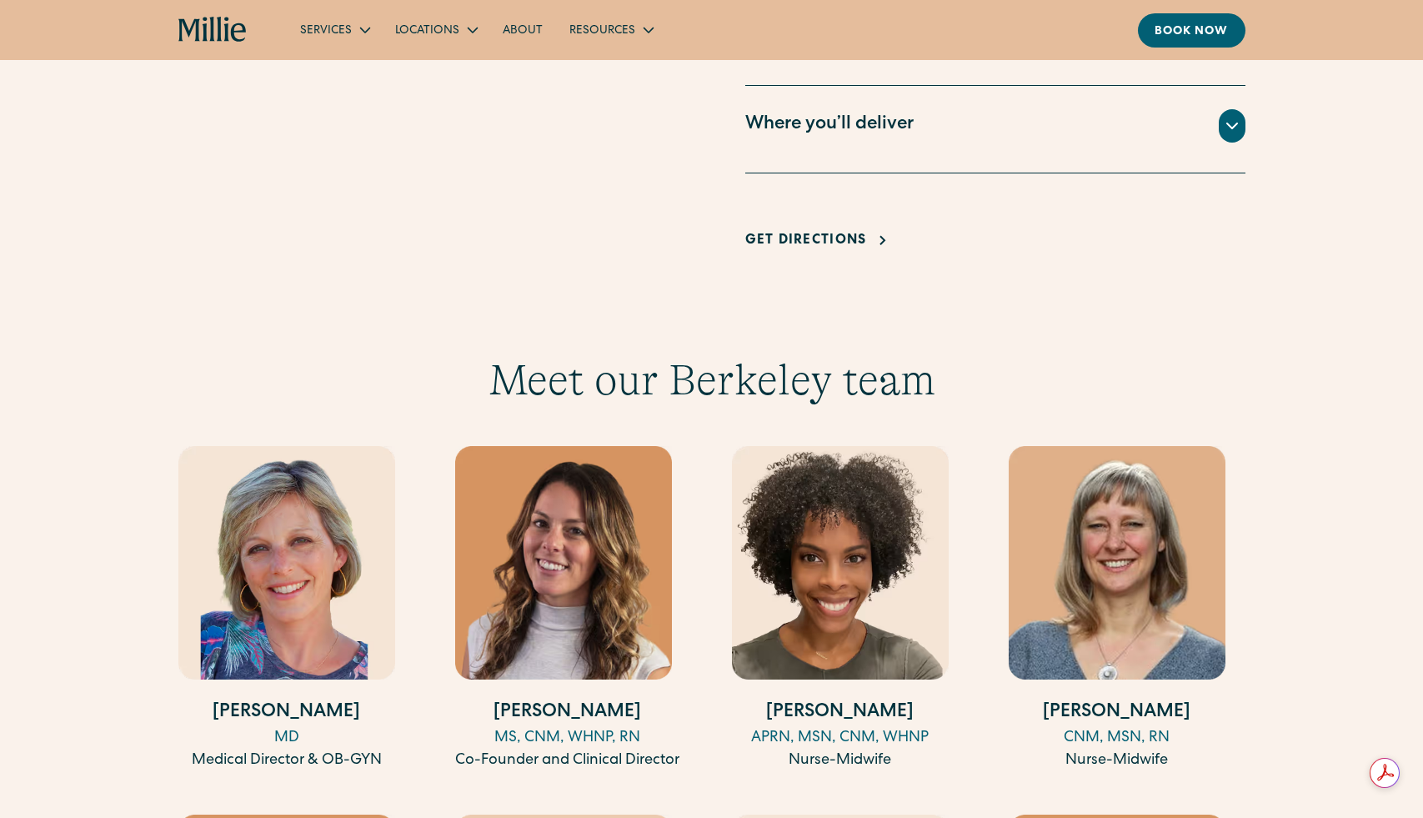
click at [1232, 125] on icon at bounding box center [1232, 126] width 20 height 20
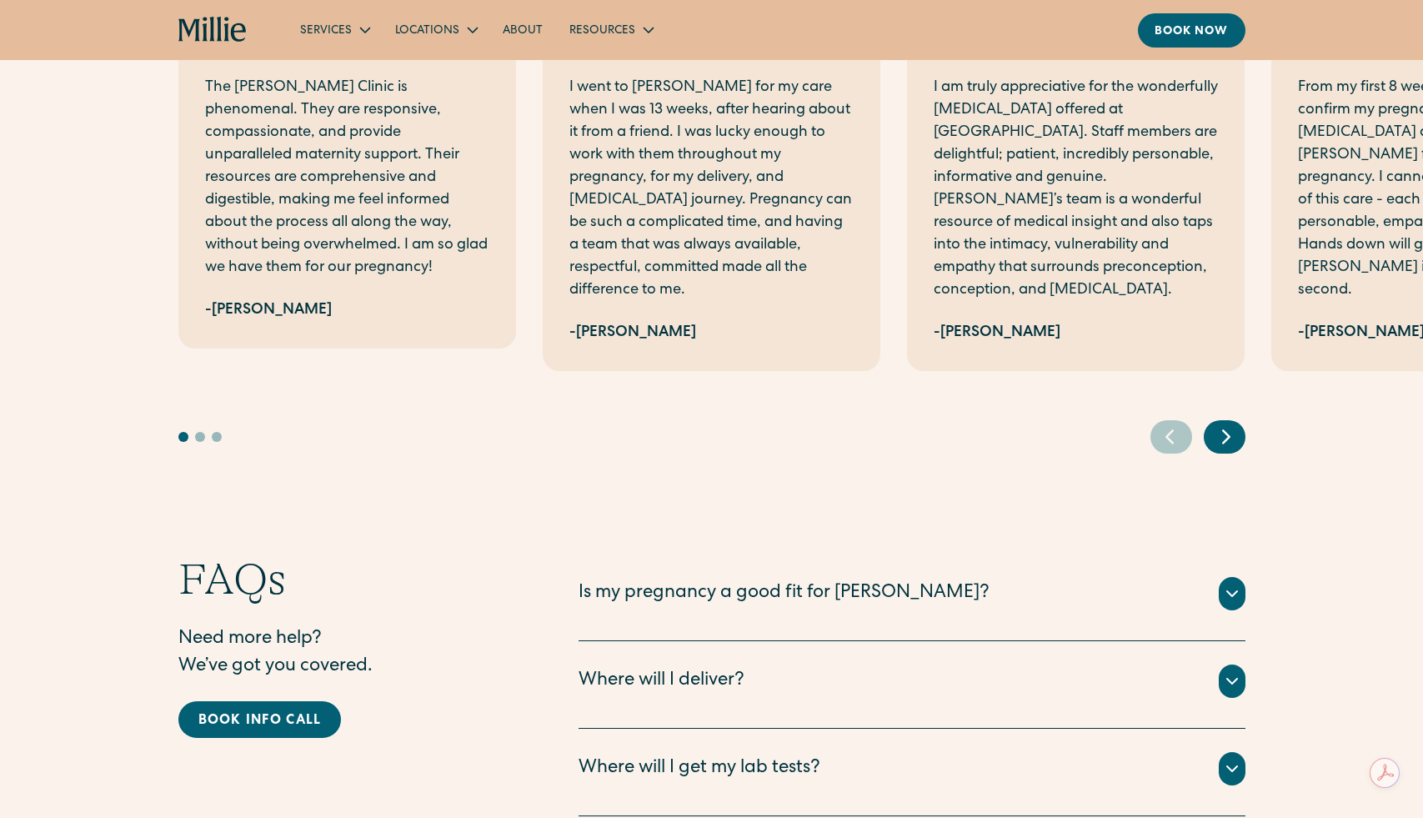
scroll to position [3693, 0]
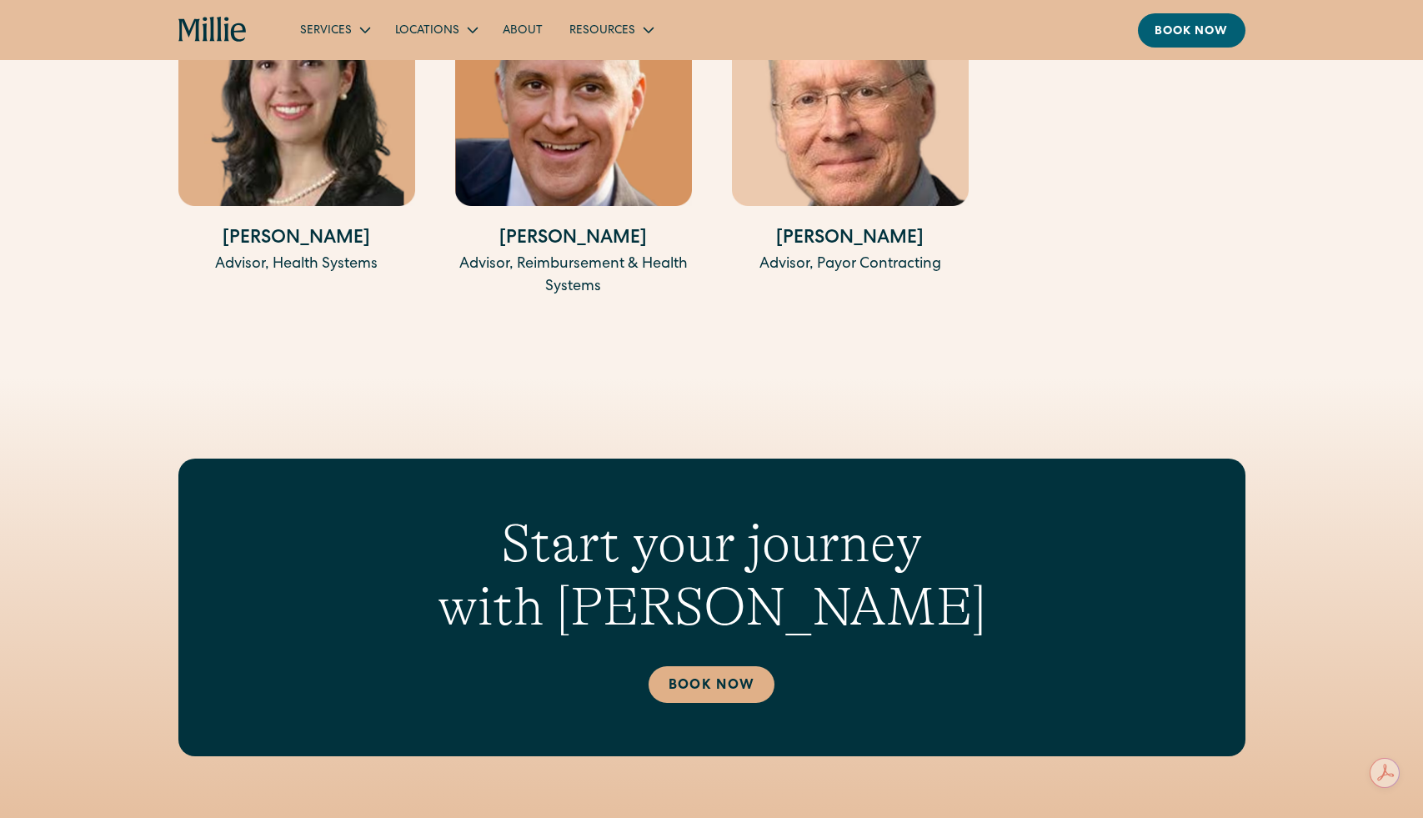
scroll to position [4004, 0]
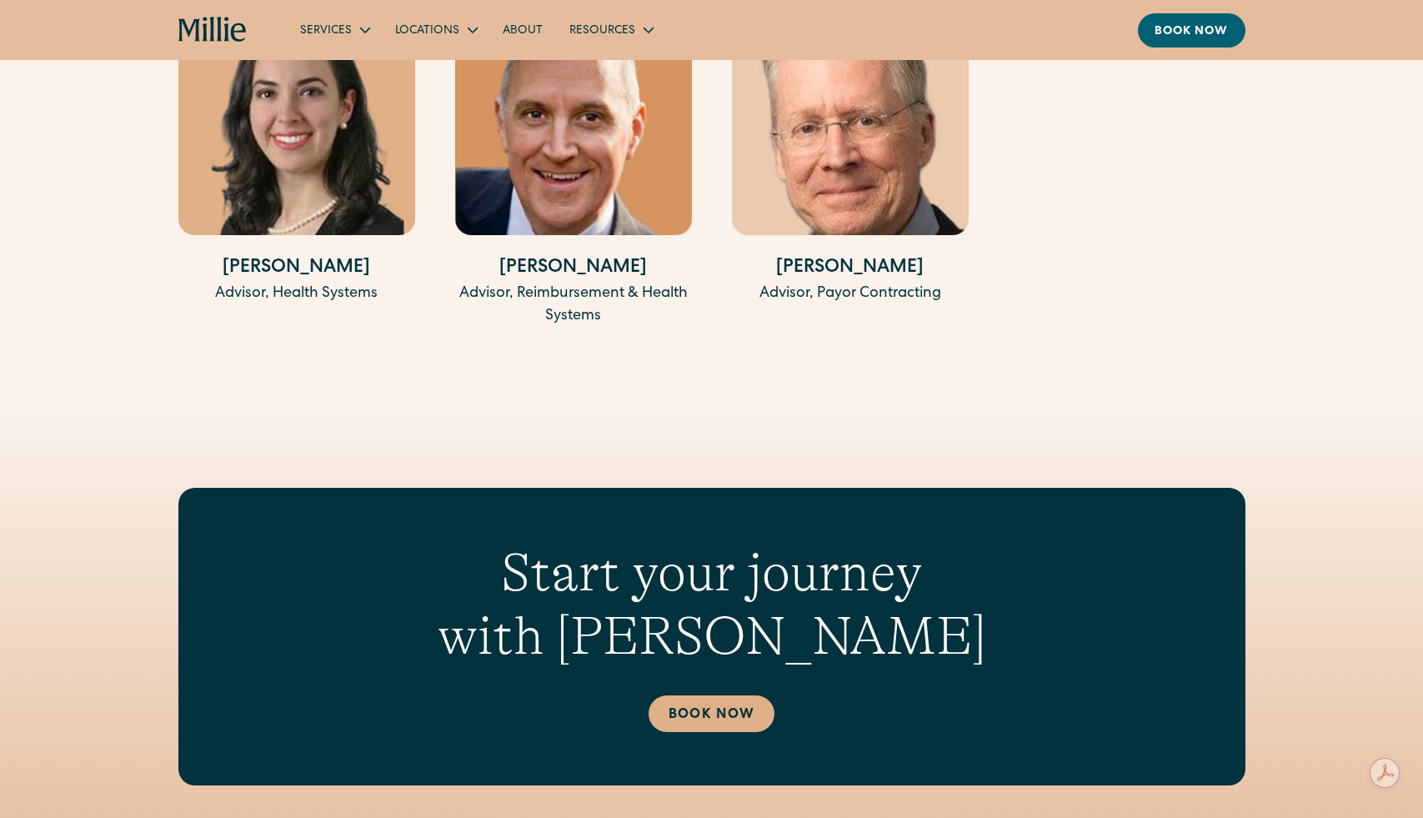
click at [848, 168] on img at bounding box center [850, 121] width 237 height 227
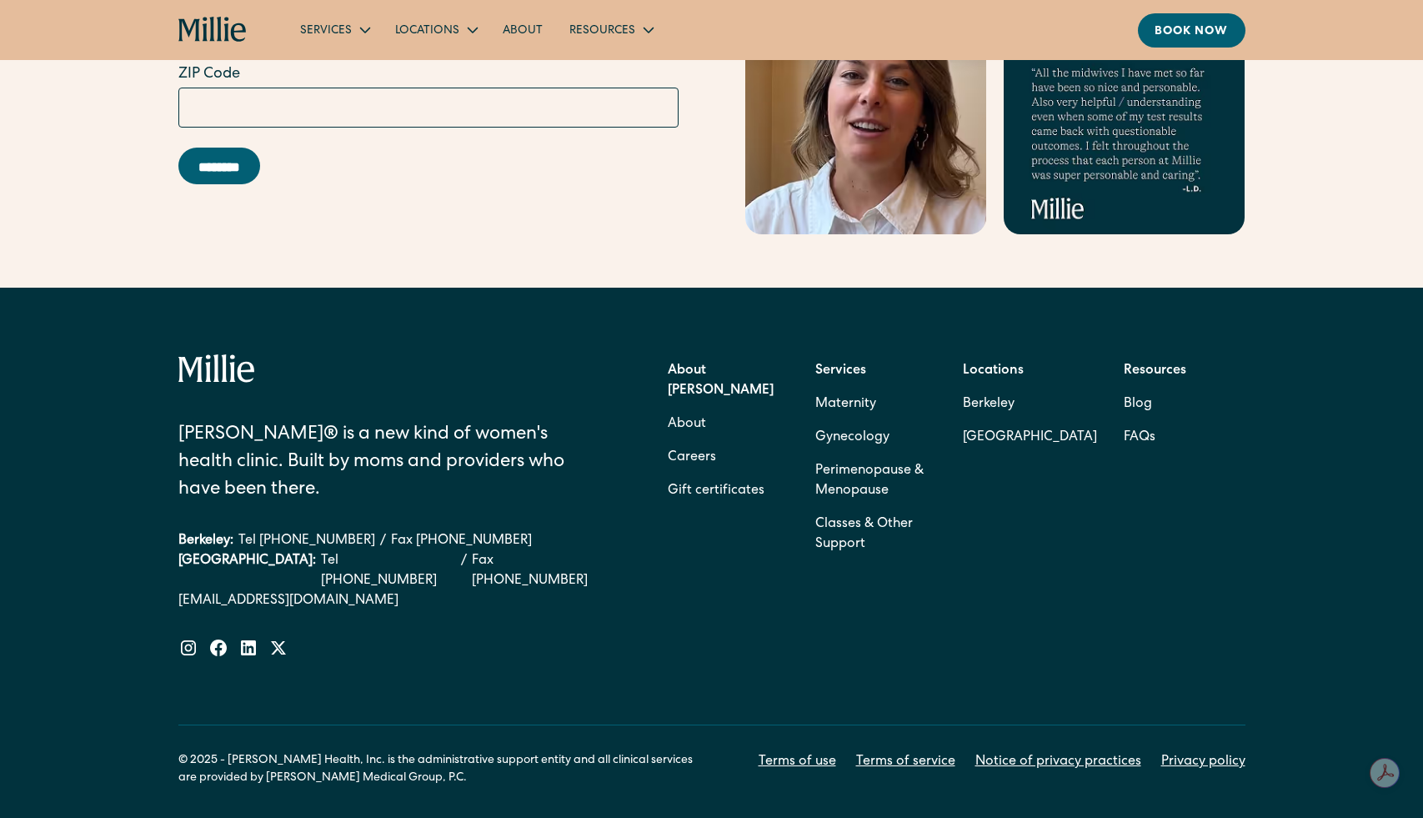
scroll to position [5255, 0]
